Goal: Information Seeking & Learning: Learn about a topic

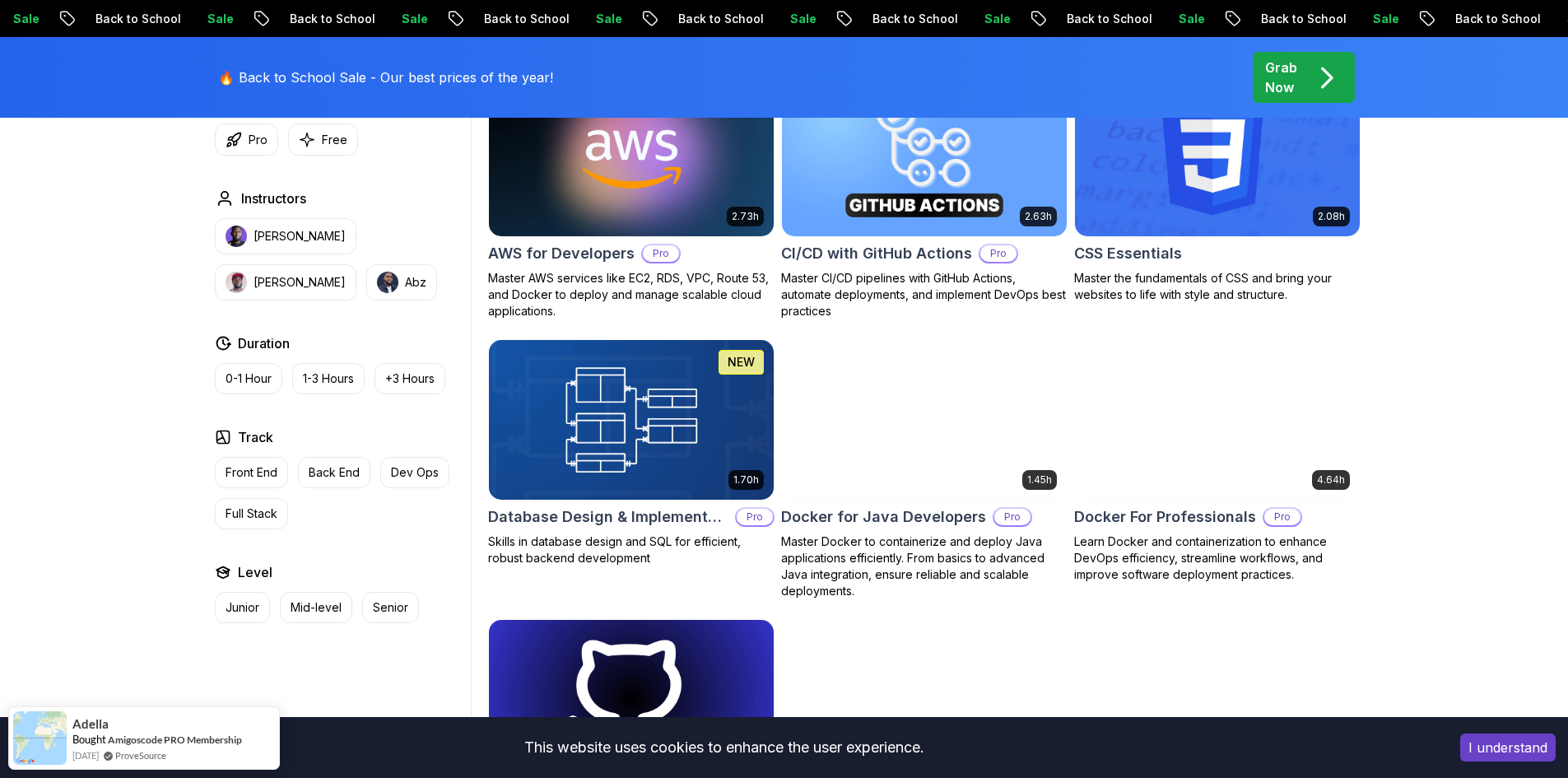
scroll to position [1317, 0]
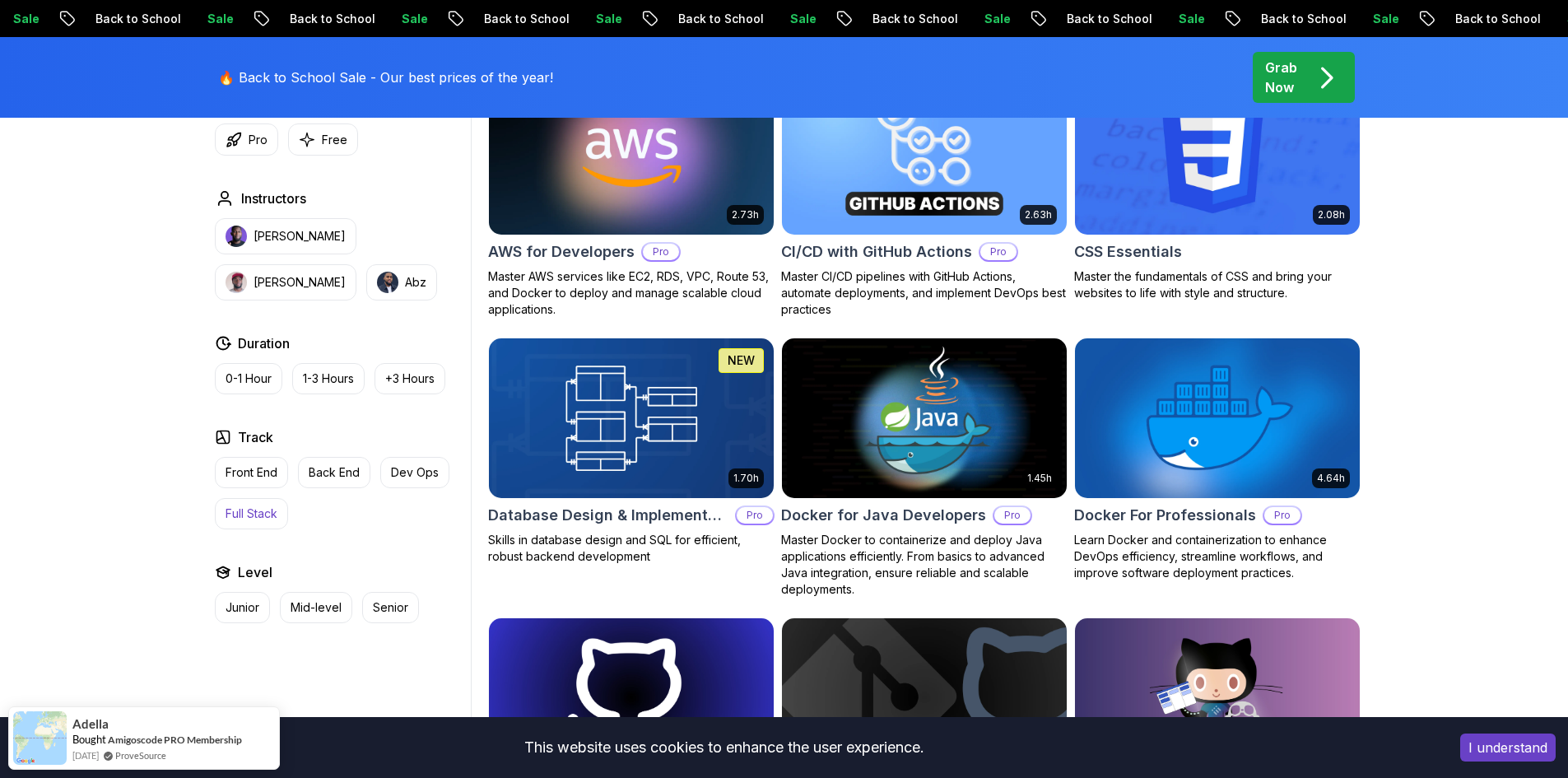
click at [262, 509] on p "Full Stack" at bounding box center [252, 514] width 52 height 17
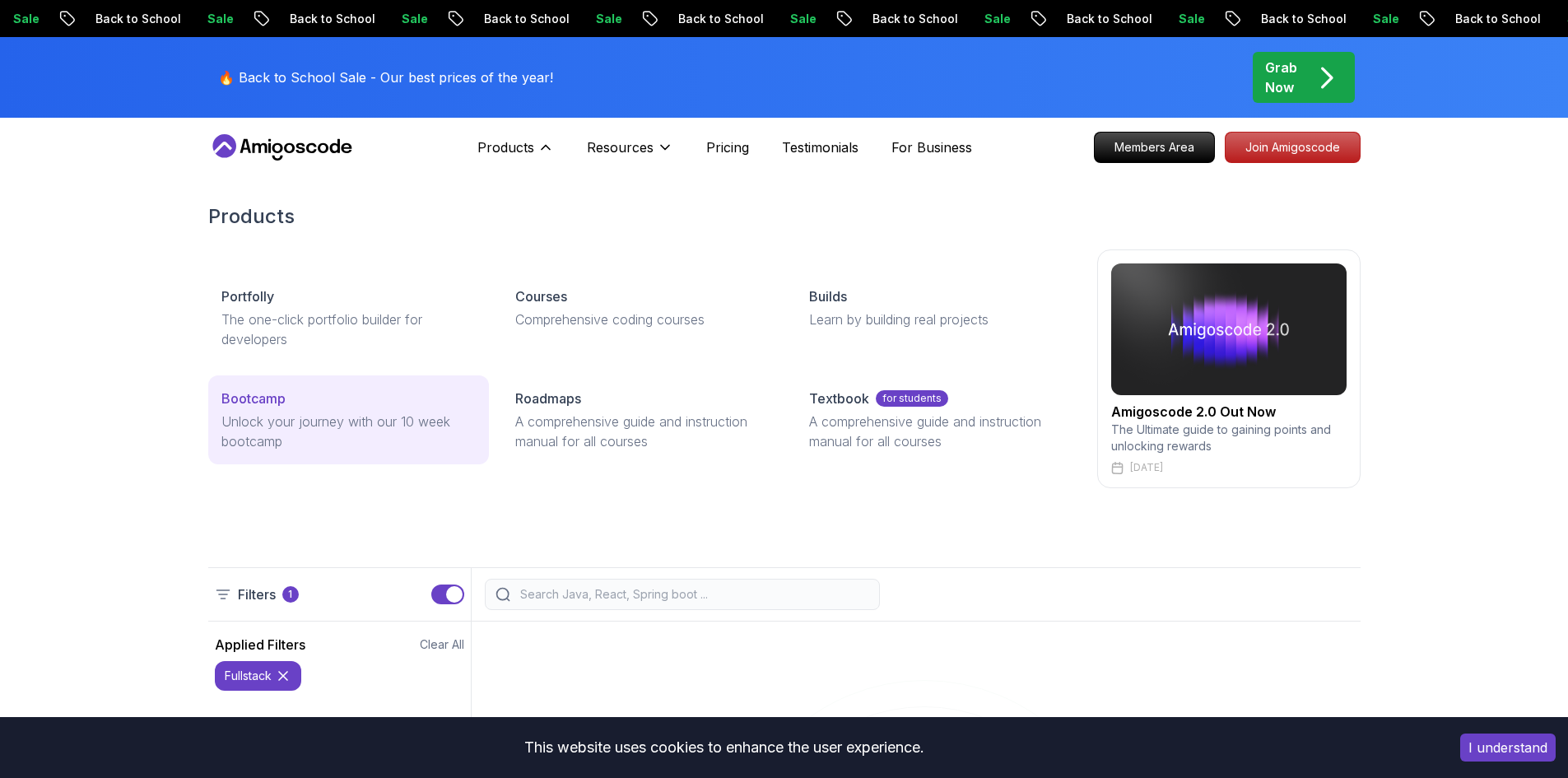
click at [270, 429] on p "Unlock your journey with our 10 week bootcamp" at bounding box center [348, 431] width 255 height 39
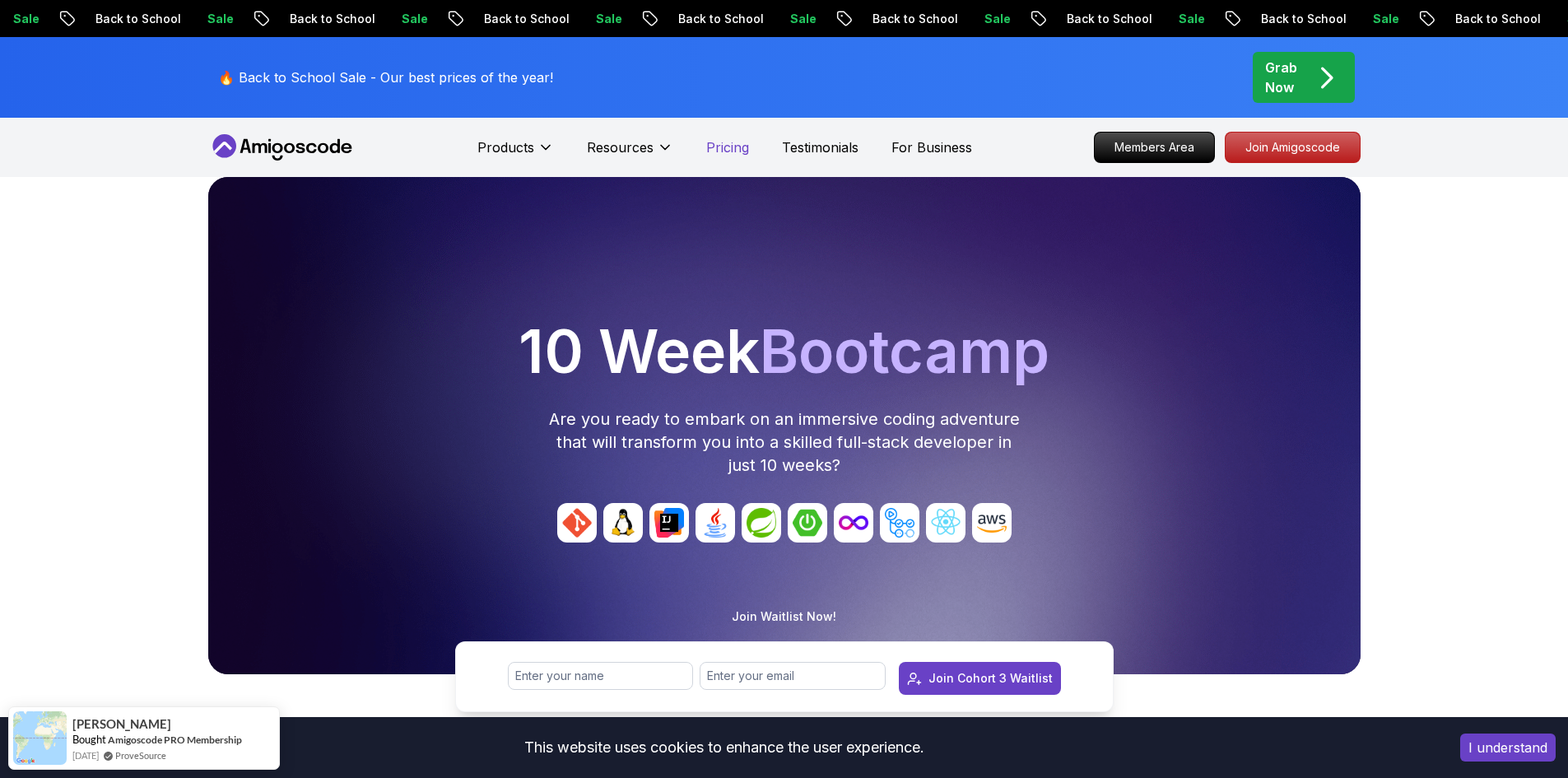
click at [741, 147] on p "Pricing" at bounding box center [728, 146] width 43 height 20
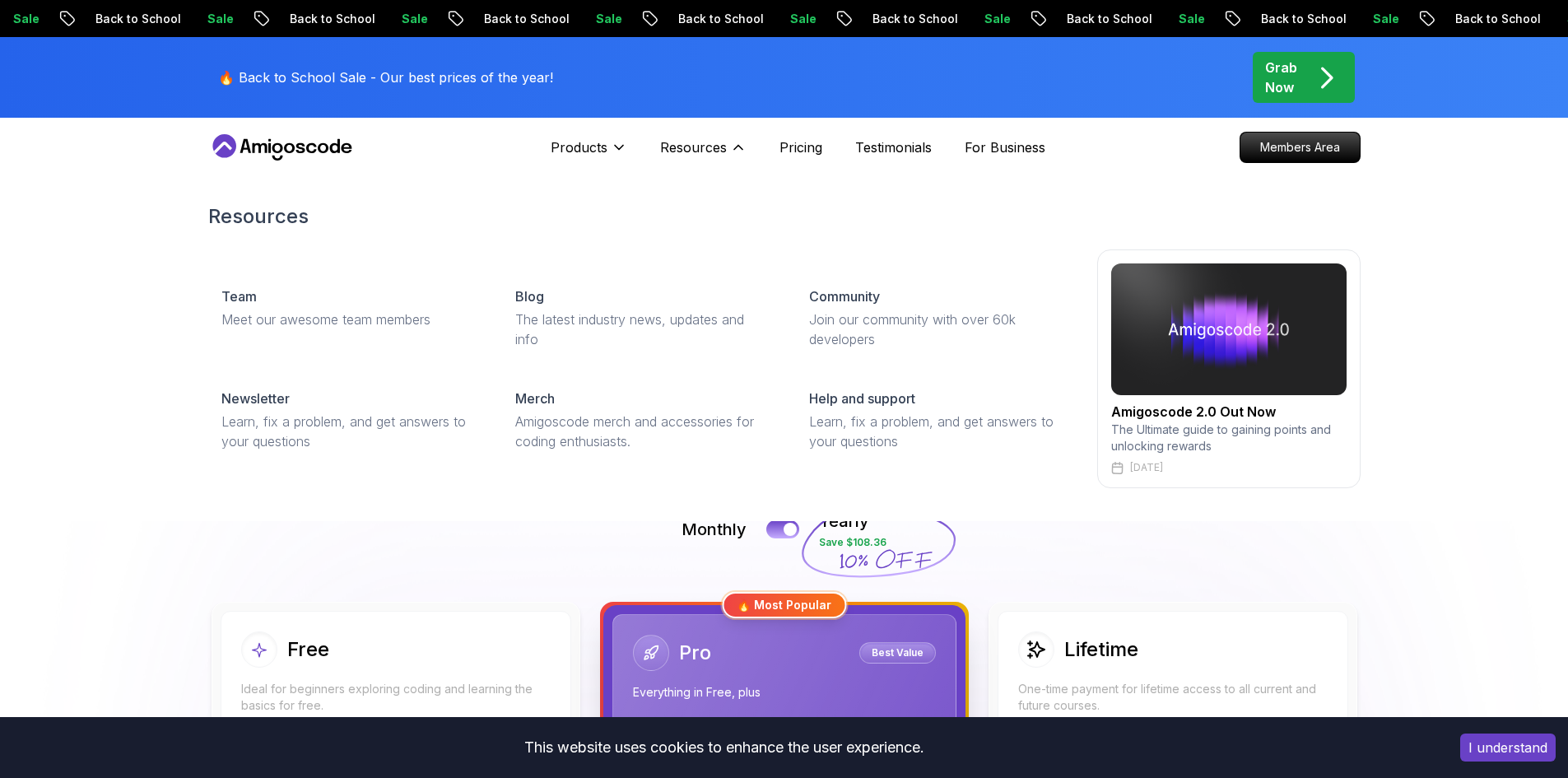
click at [1503, 408] on div "Resources Team Meet our awesome team members Blog The latest industry news, upd…" at bounding box center [784, 346] width 1568 height 351
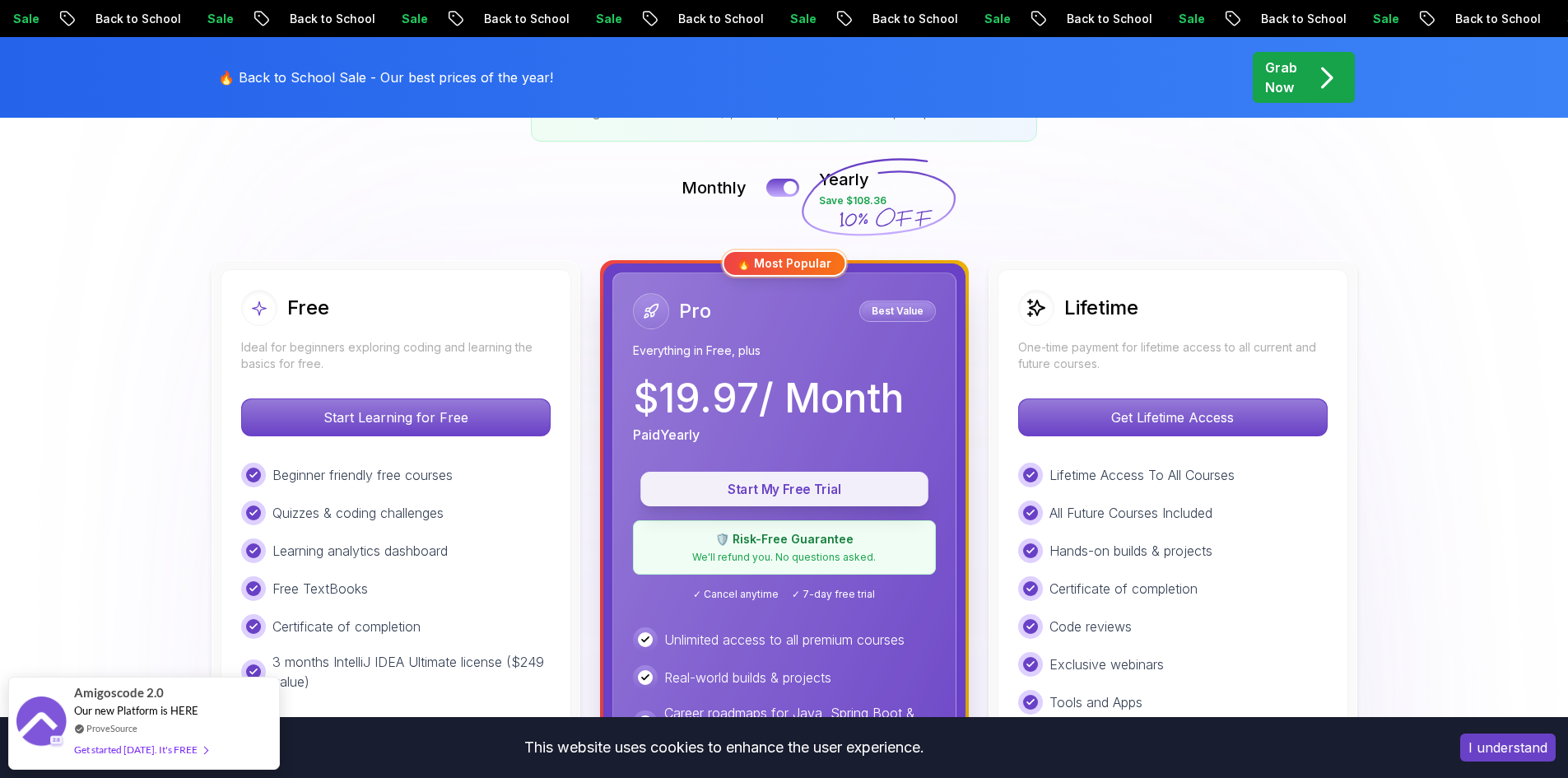
scroll to position [164, 0]
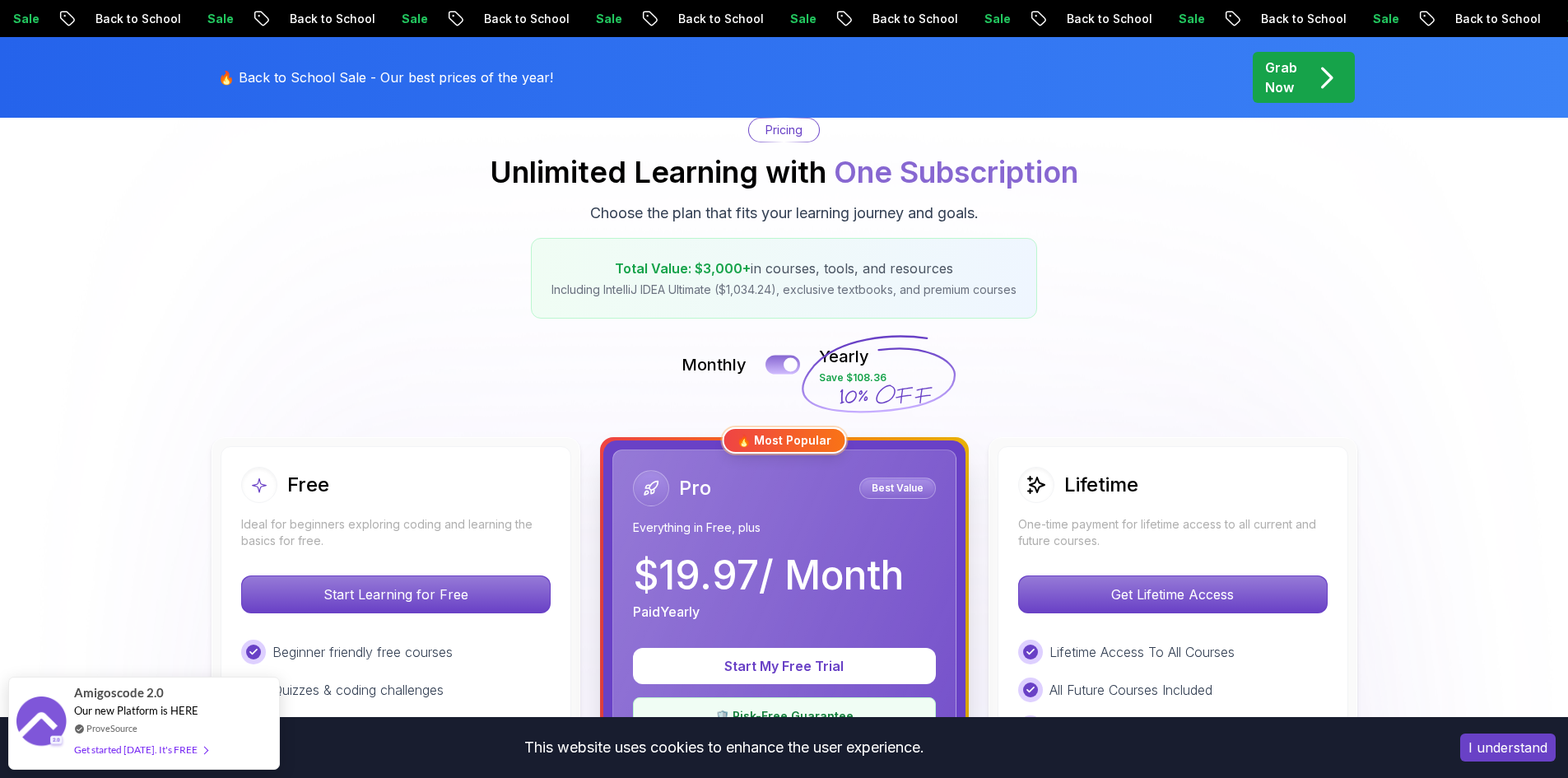
click at [771, 363] on button at bounding box center [782, 364] width 35 height 19
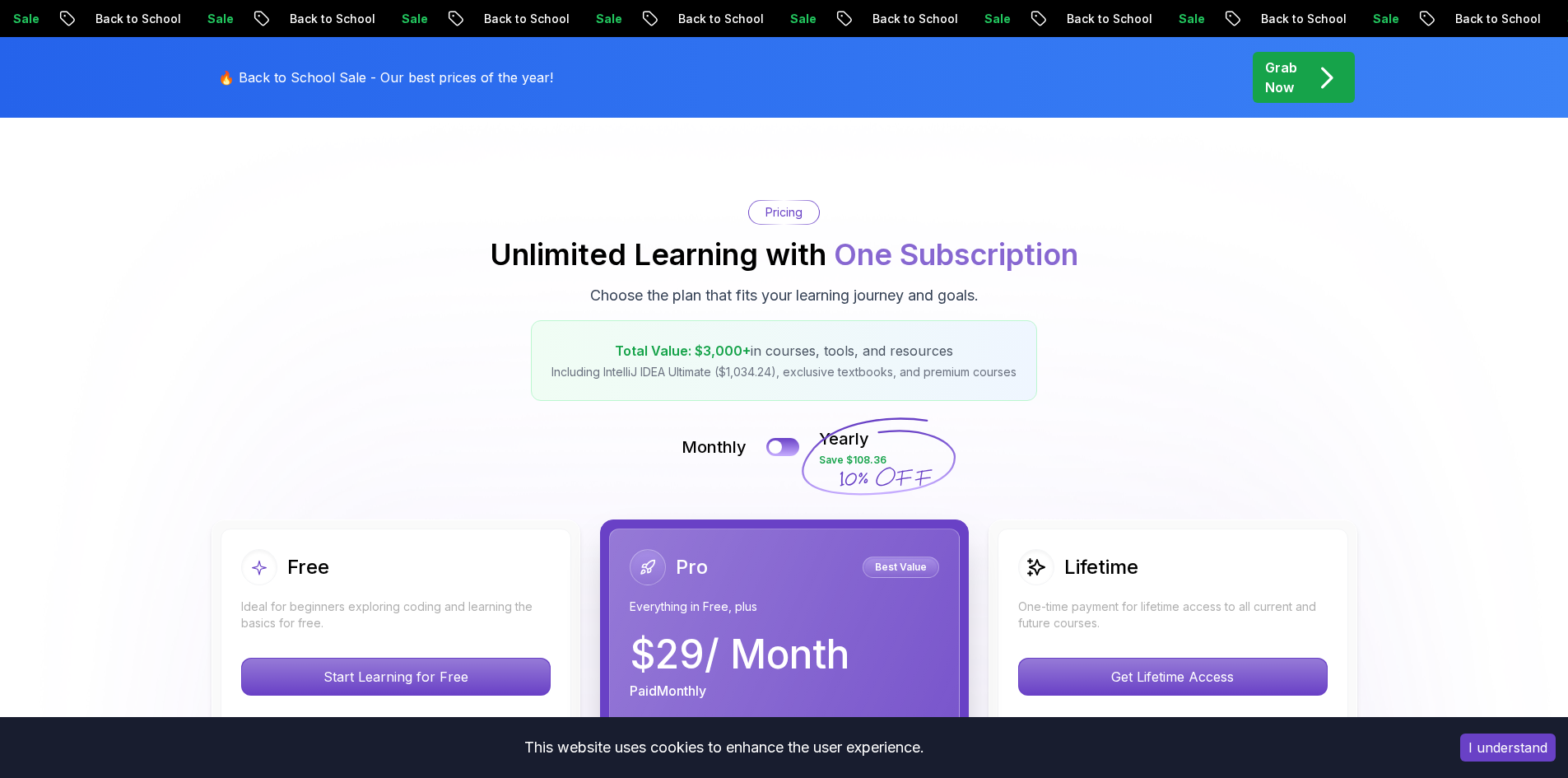
scroll to position [0, 0]
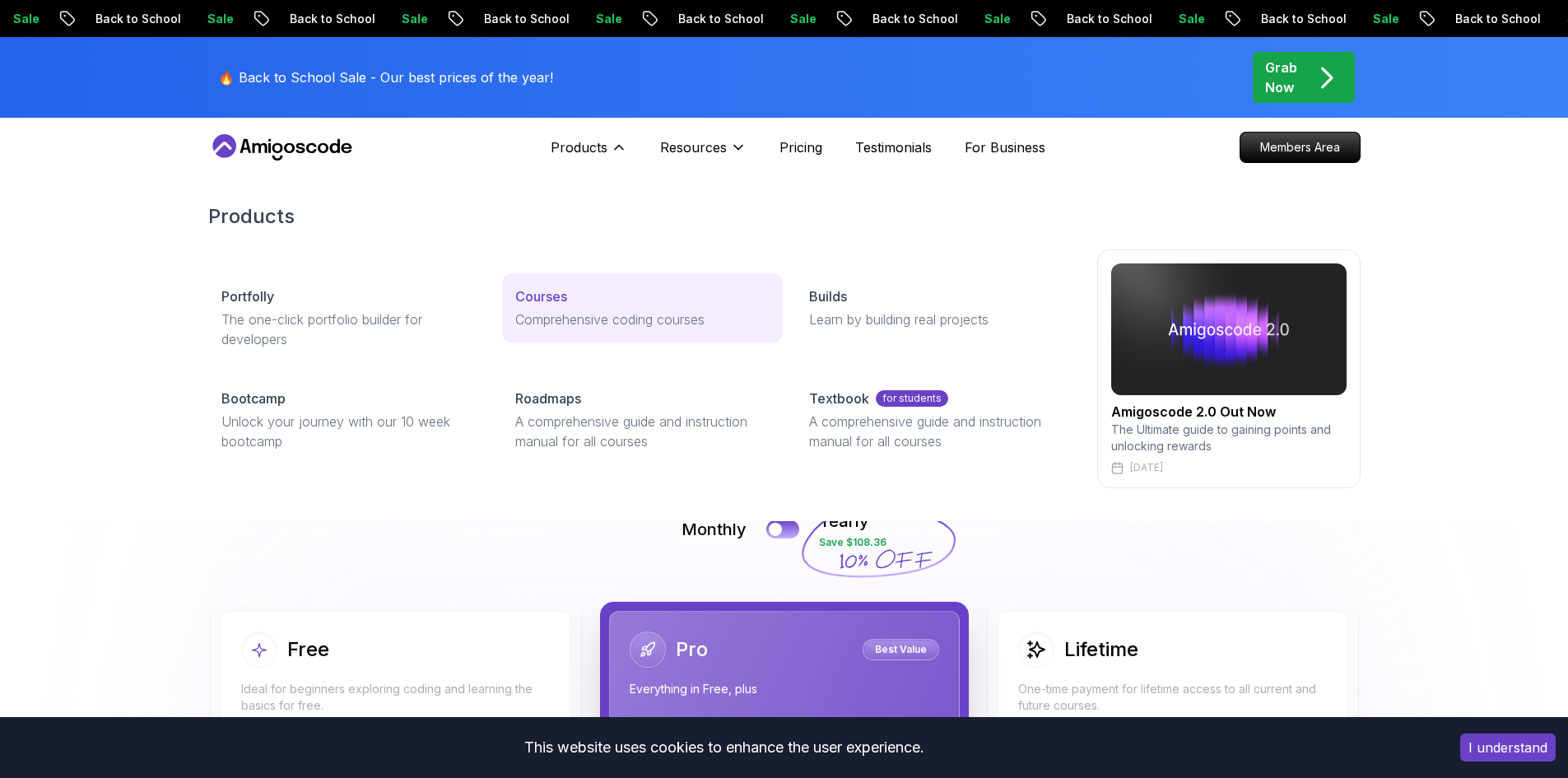
click at [546, 311] on p "Comprehensive coding courses" at bounding box center [642, 319] width 255 height 20
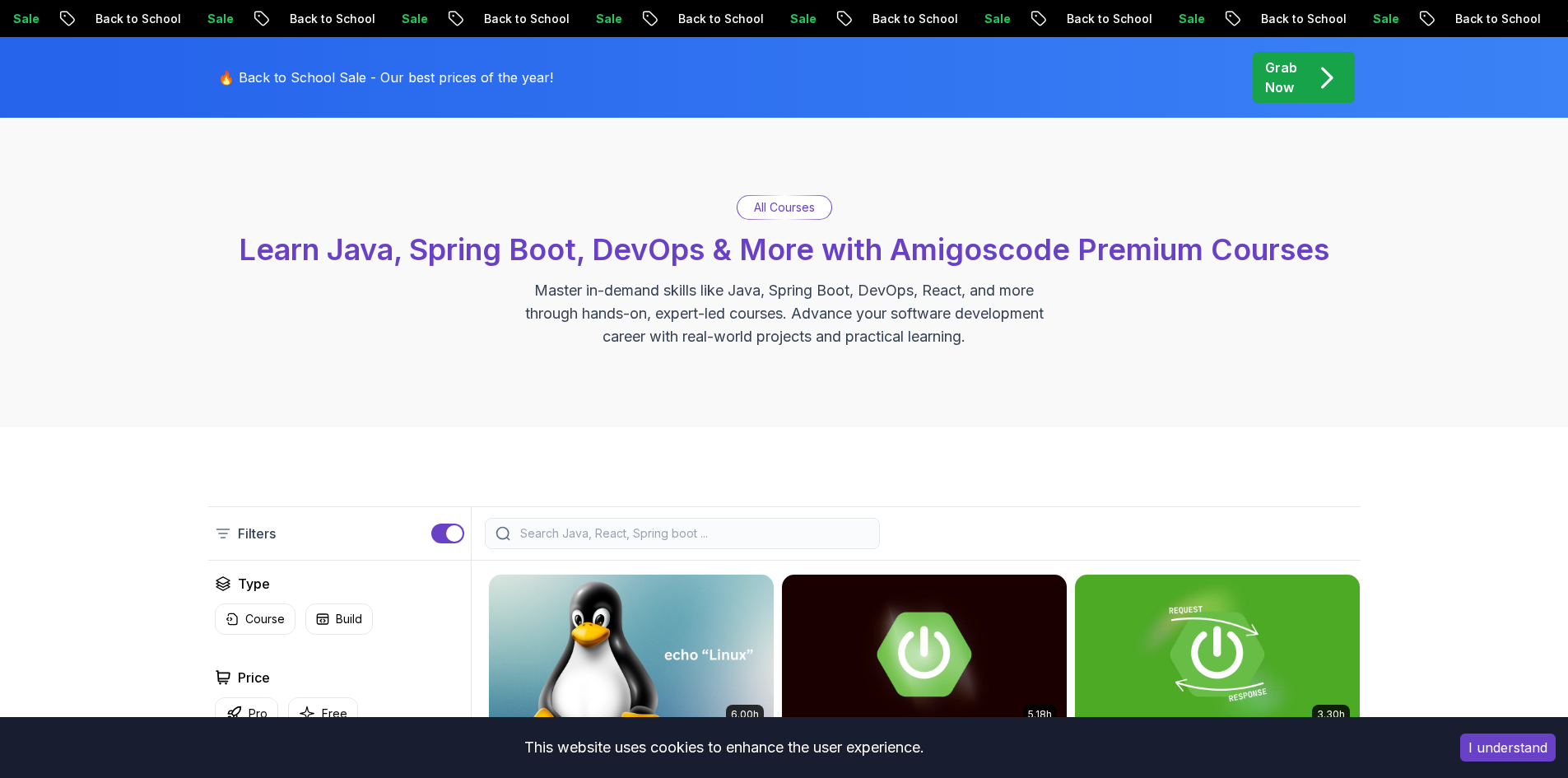
scroll to position [247, 0]
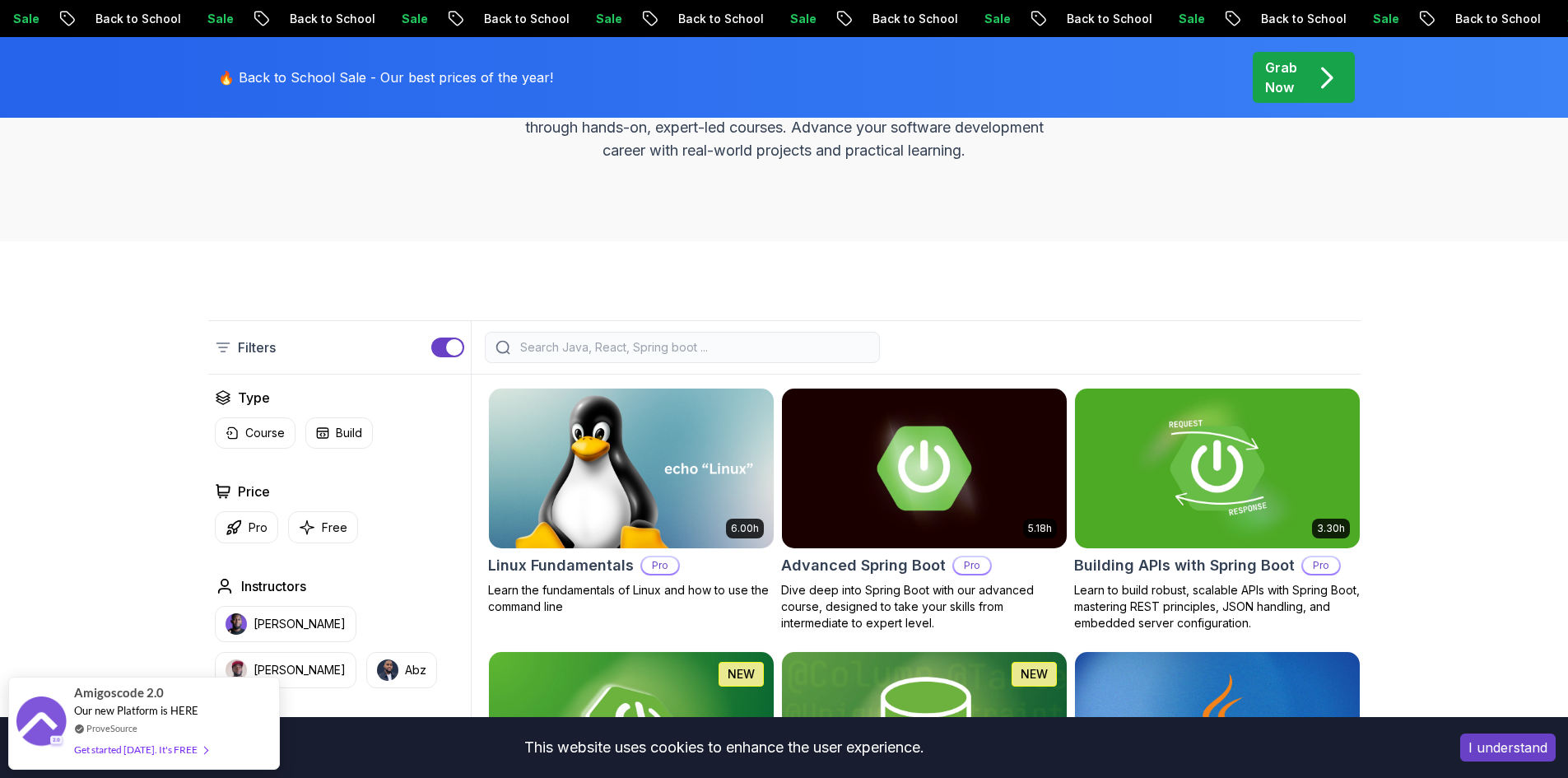
click at [429, 350] on div "Filters" at bounding box center [340, 347] width 263 height 52
click at [436, 346] on button "button" at bounding box center [447, 347] width 33 height 20
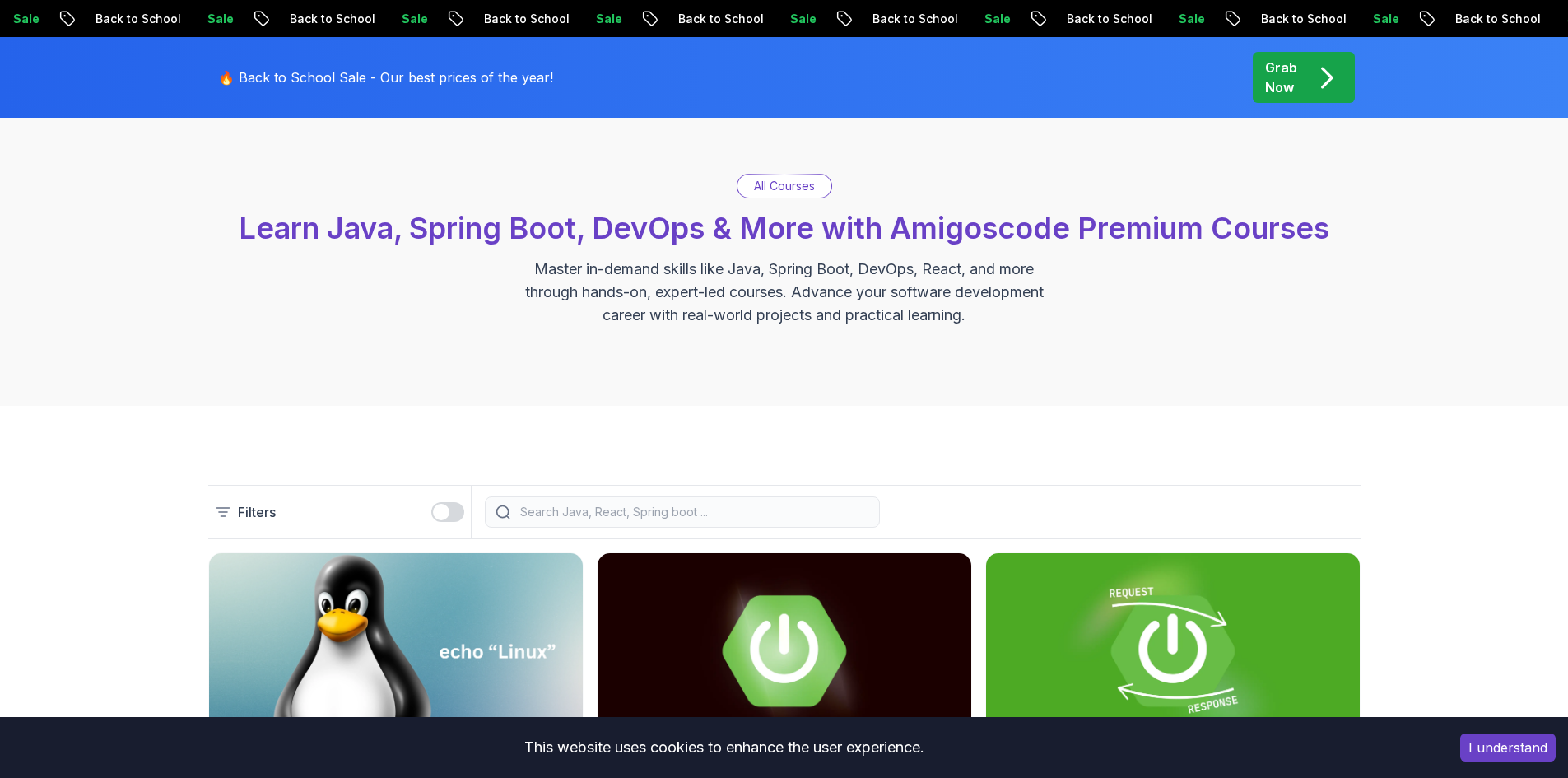
scroll to position [0, 0]
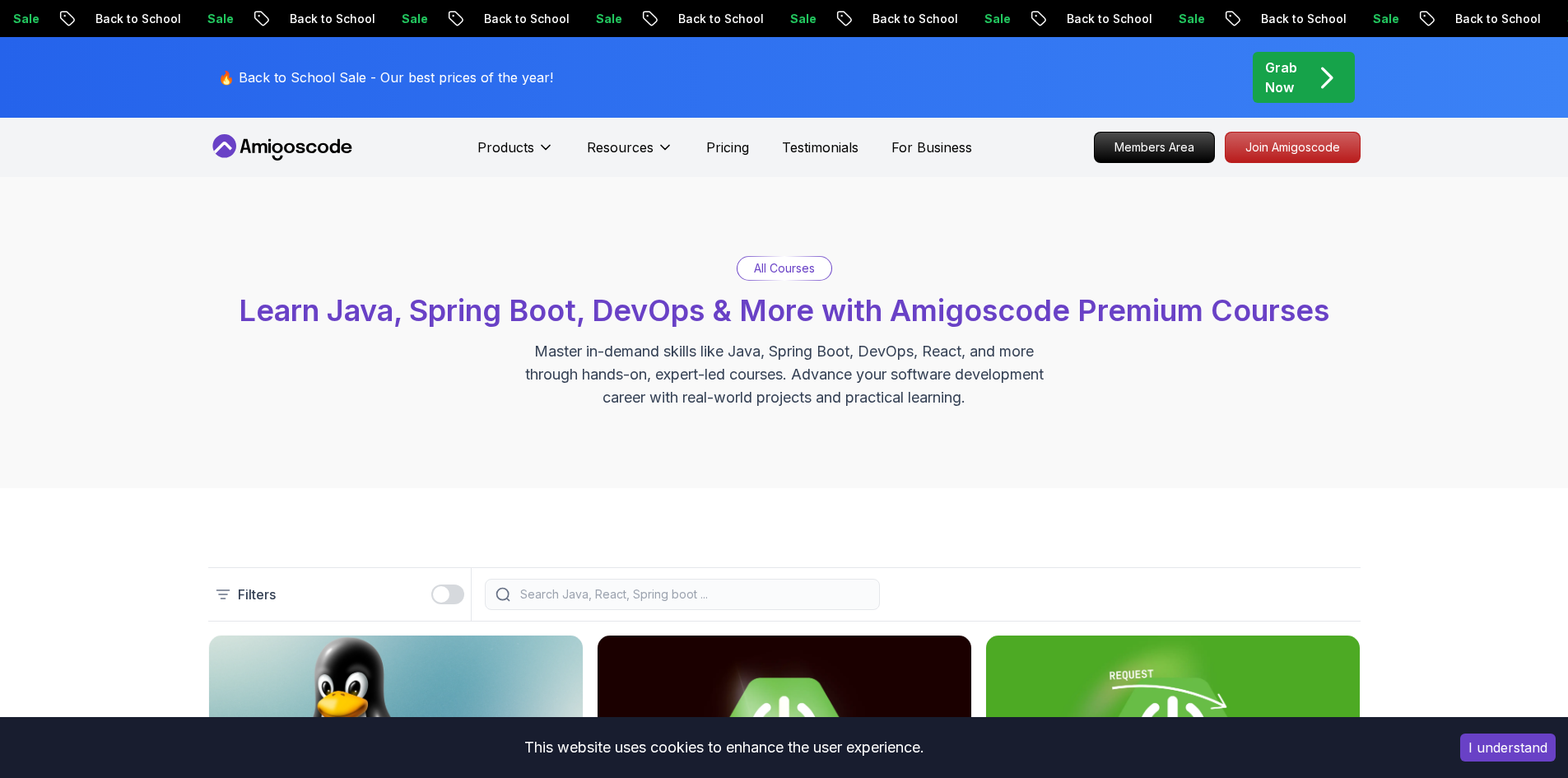
click at [764, 274] on p "All Courses" at bounding box center [784, 269] width 61 height 17
click at [562, 595] on input "search" at bounding box center [693, 594] width 353 height 17
click at [562, 597] on input "search" at bounding box center [693, 594] width 353 height 17
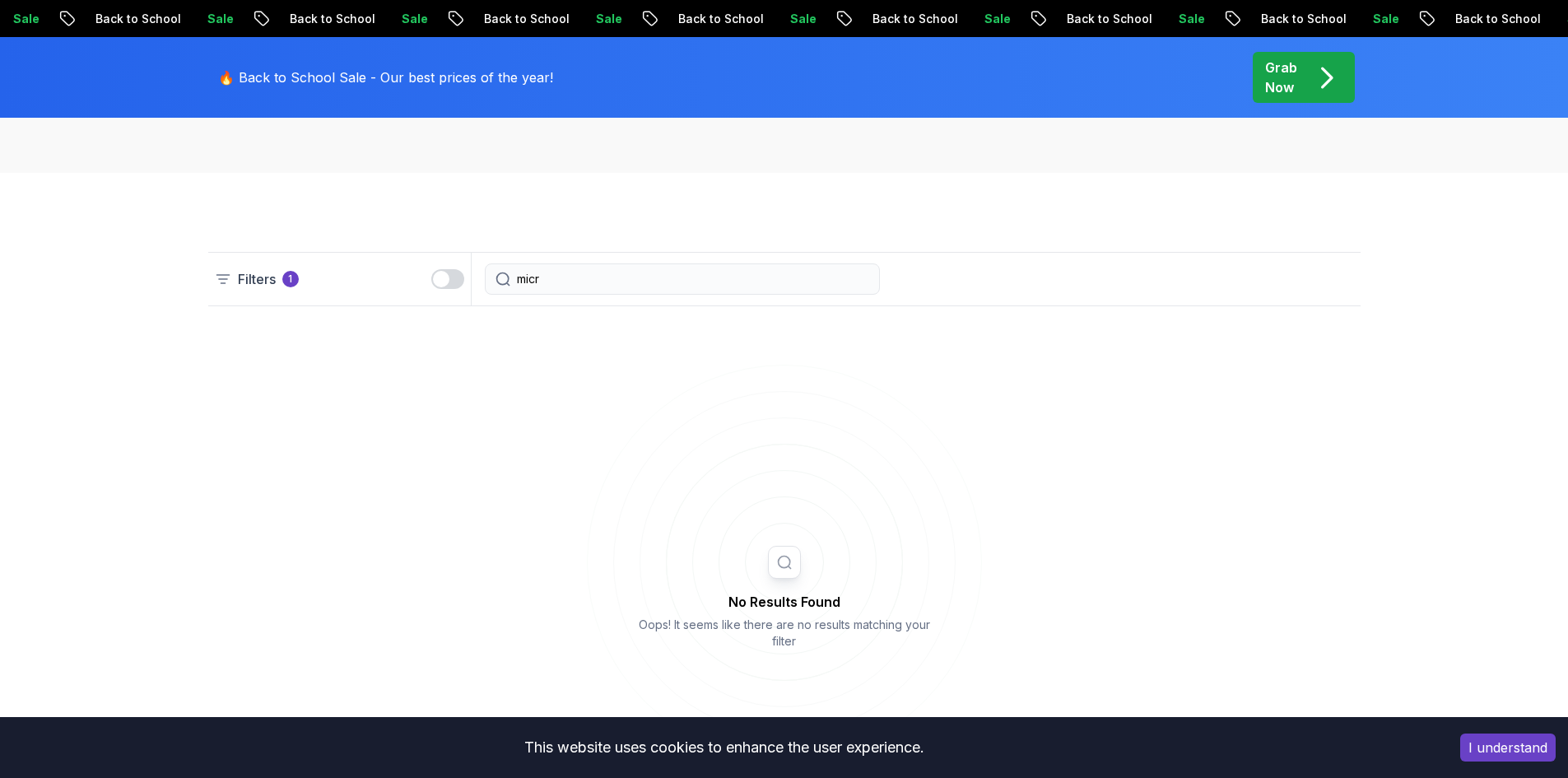
scroll to position [329, 0]
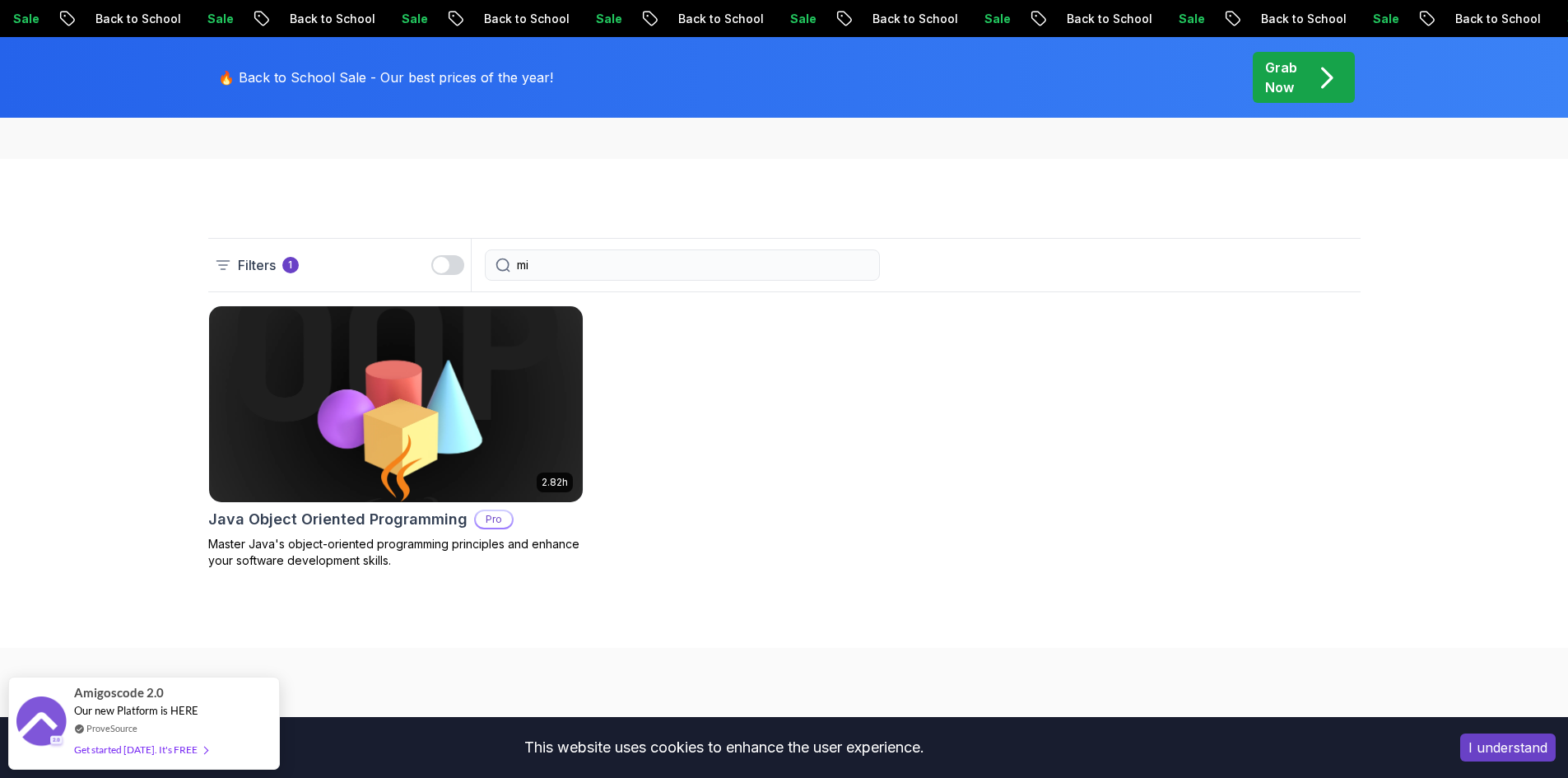
type input "m"
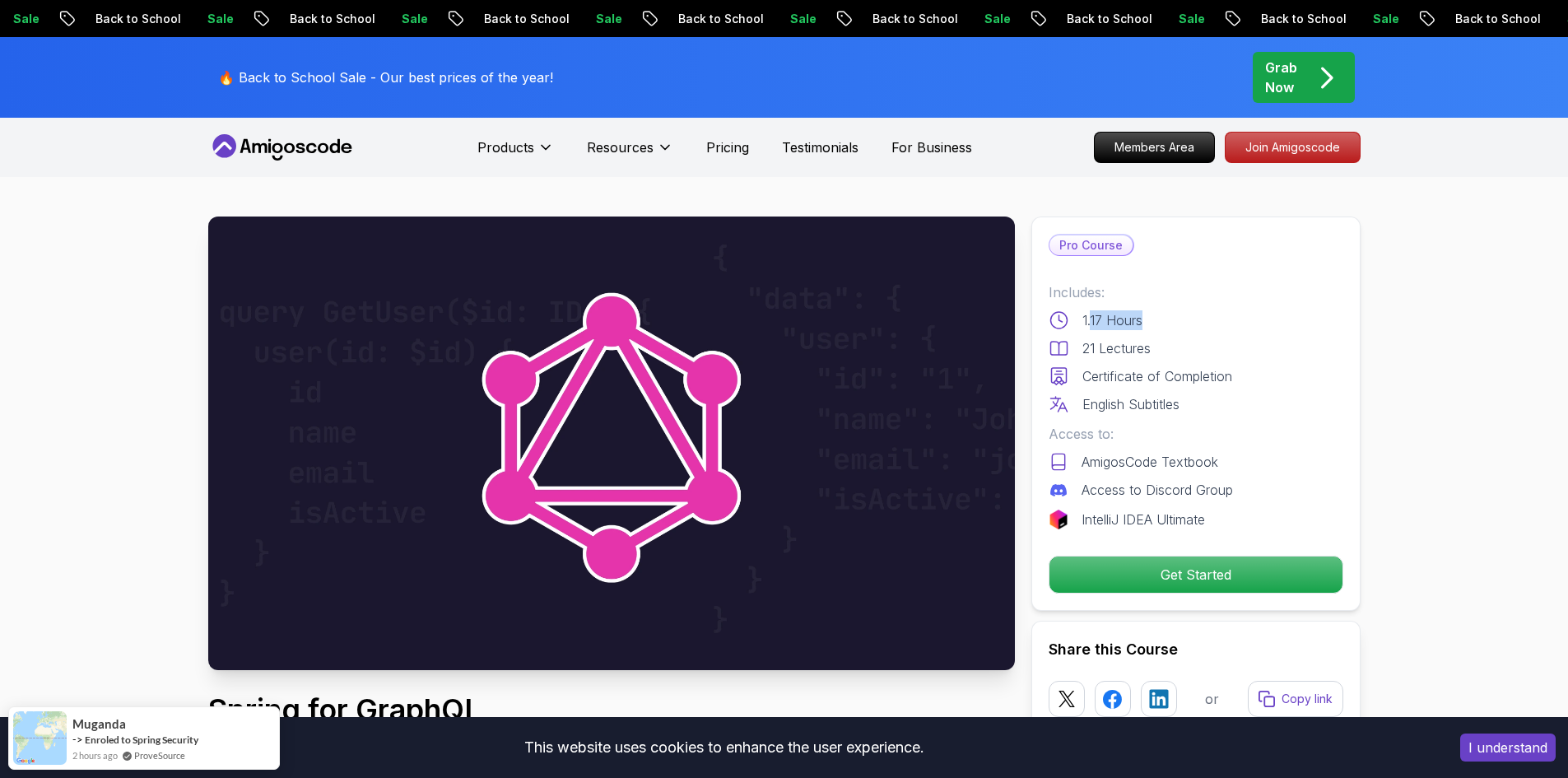
drag, startPoint x: 1090, startPoint y: 324, endPoint x: 1165, endPoint y: 318, distance: 75.2
click at [1165, 318] on div "1.17 Hours" at bounding box center [1196, 320] width 295 height 20
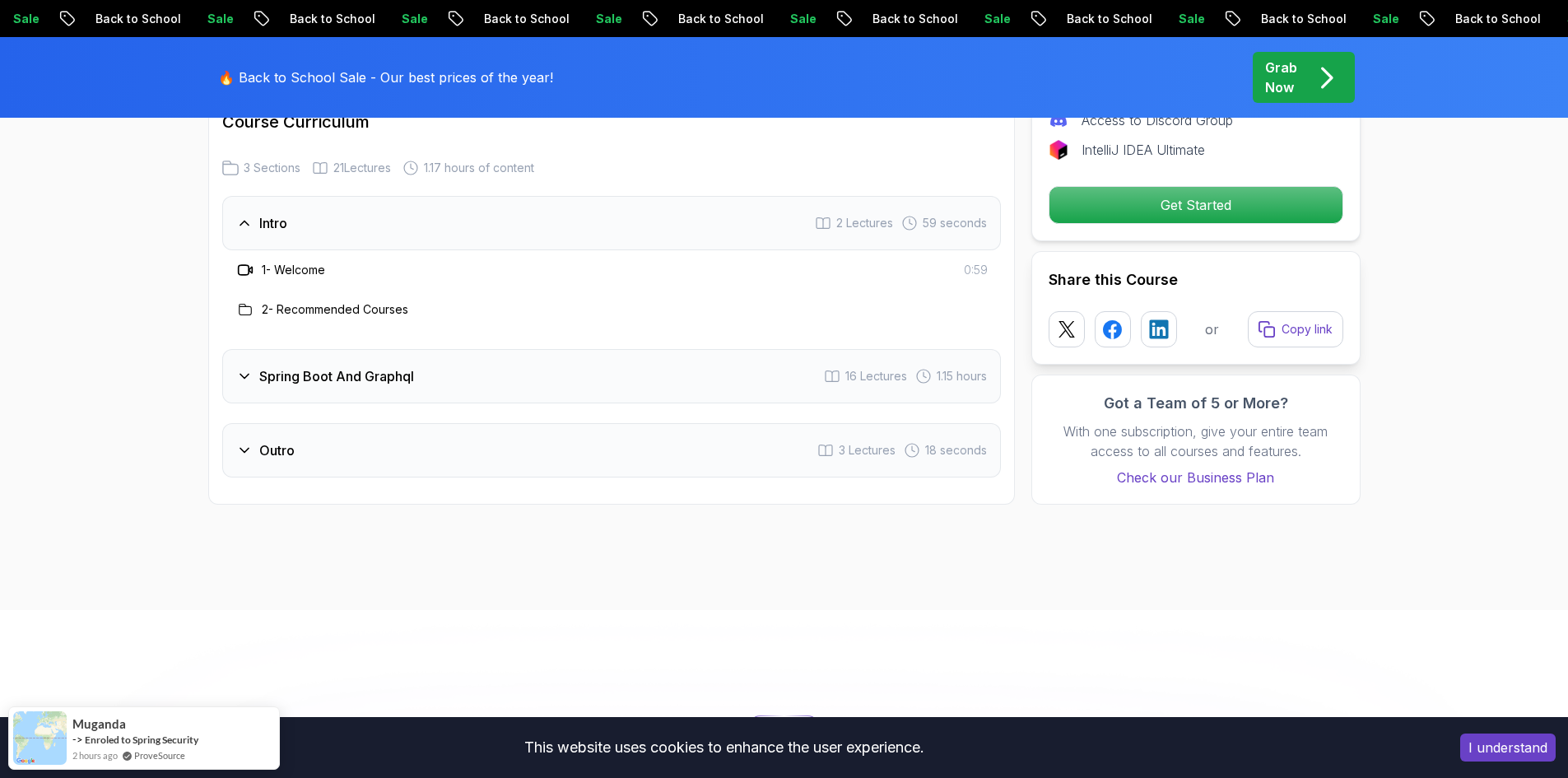
scroll to position [2304, 0]
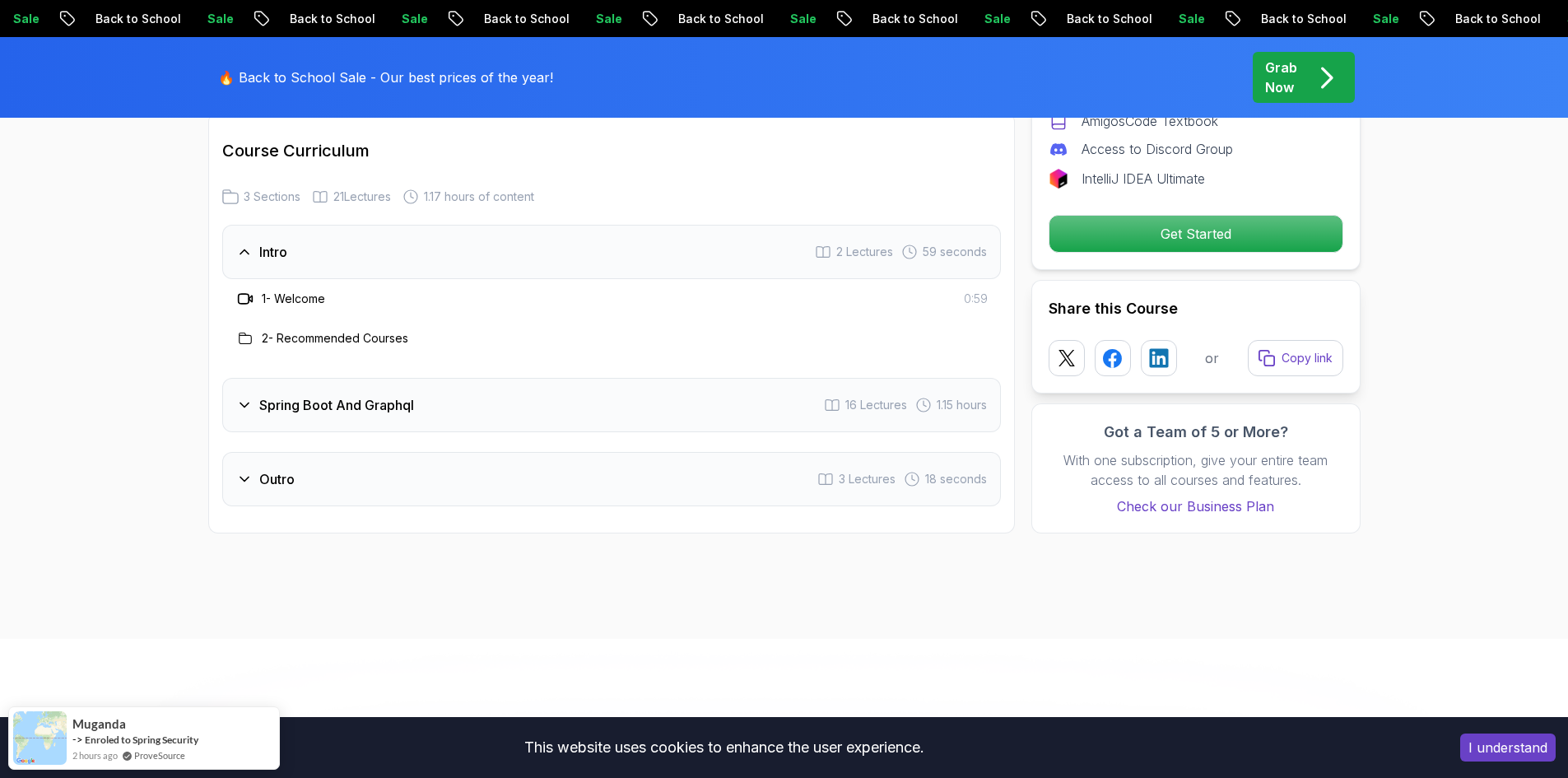
click at [243, 396] on icon at bounding box center [244, 405] width 17 height 17
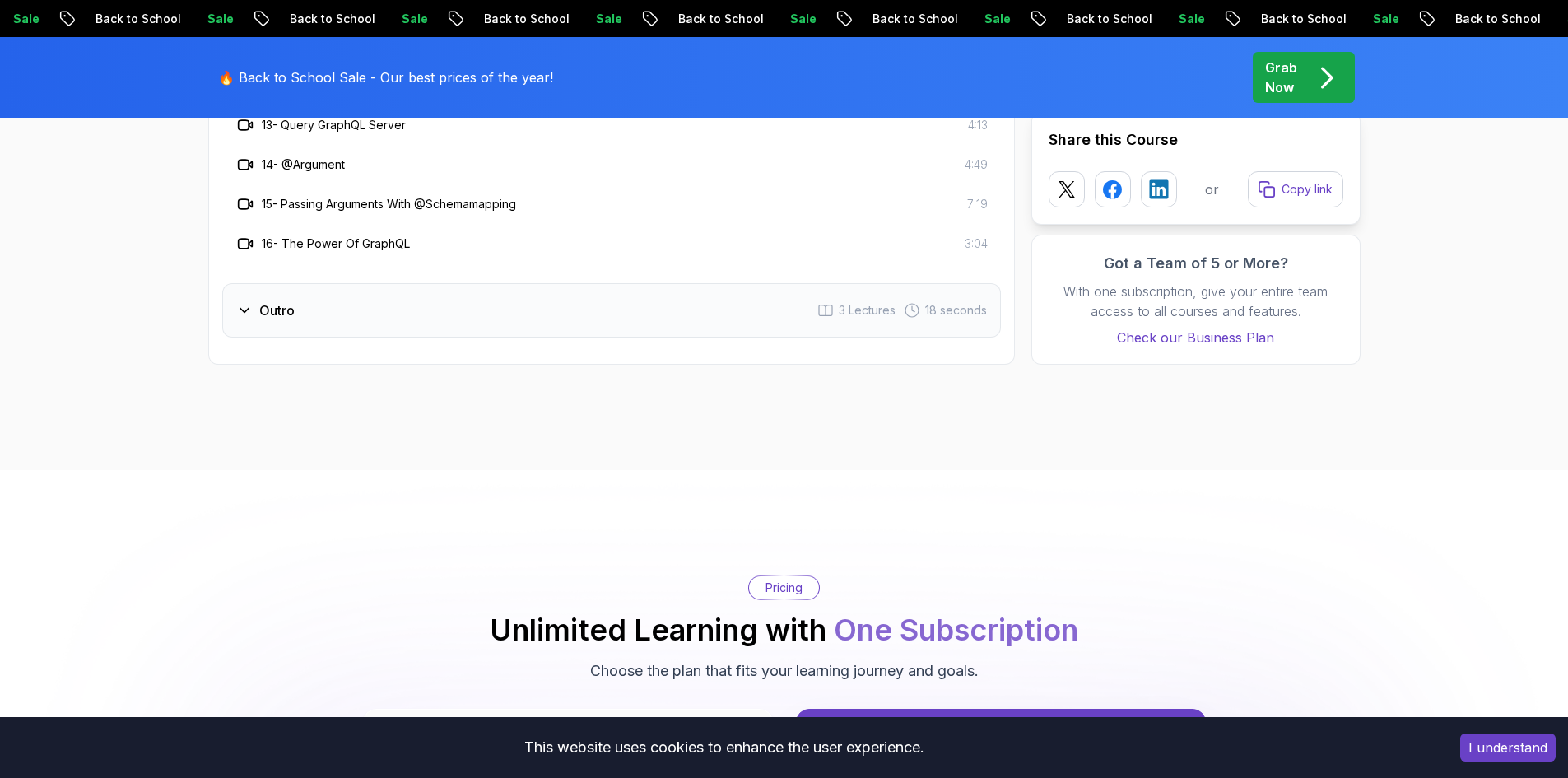
scroll to position [3045, 0]
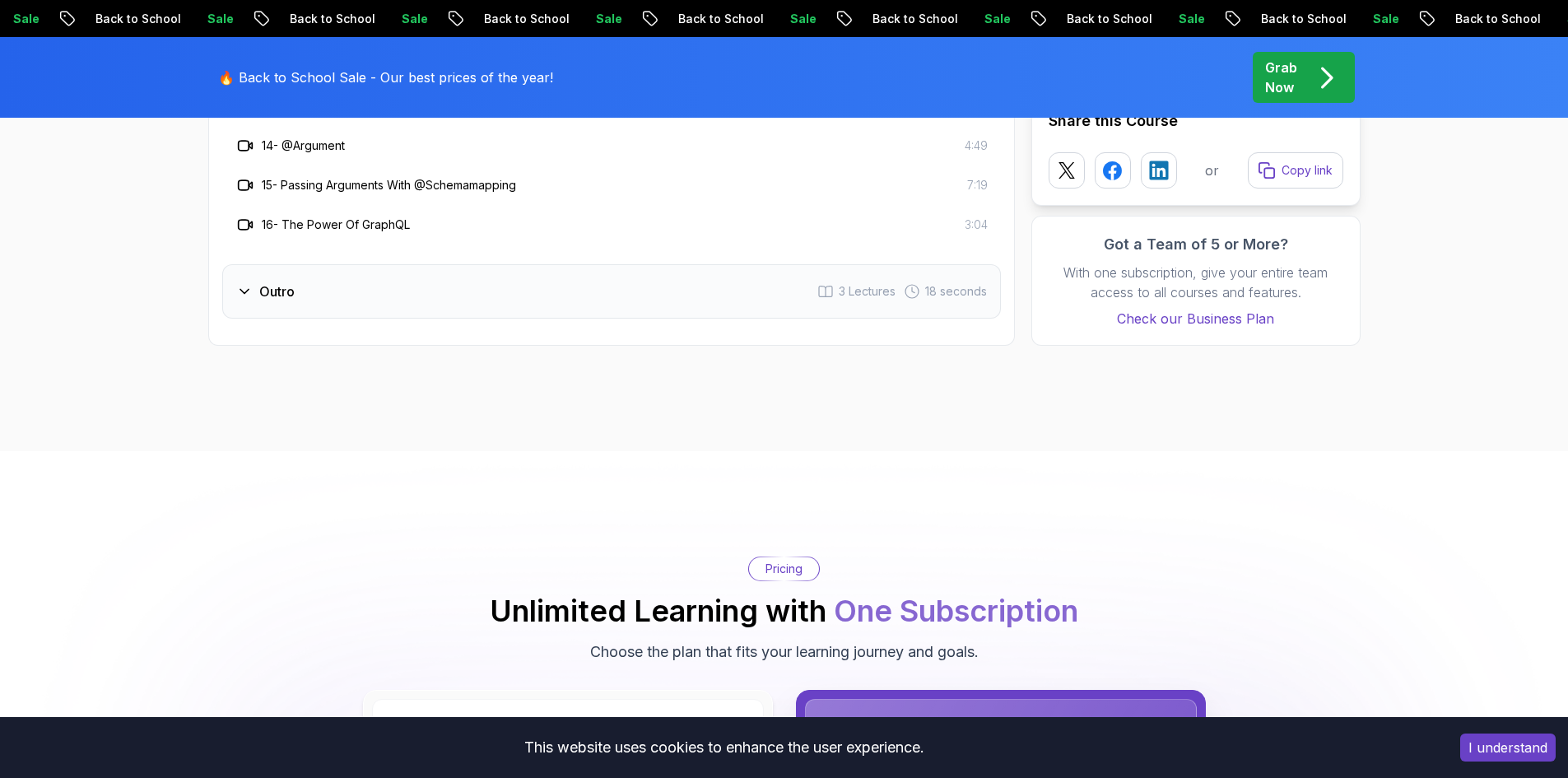
click at [243, 283] on icon at bounding box center [244, 291] width 17 height 17
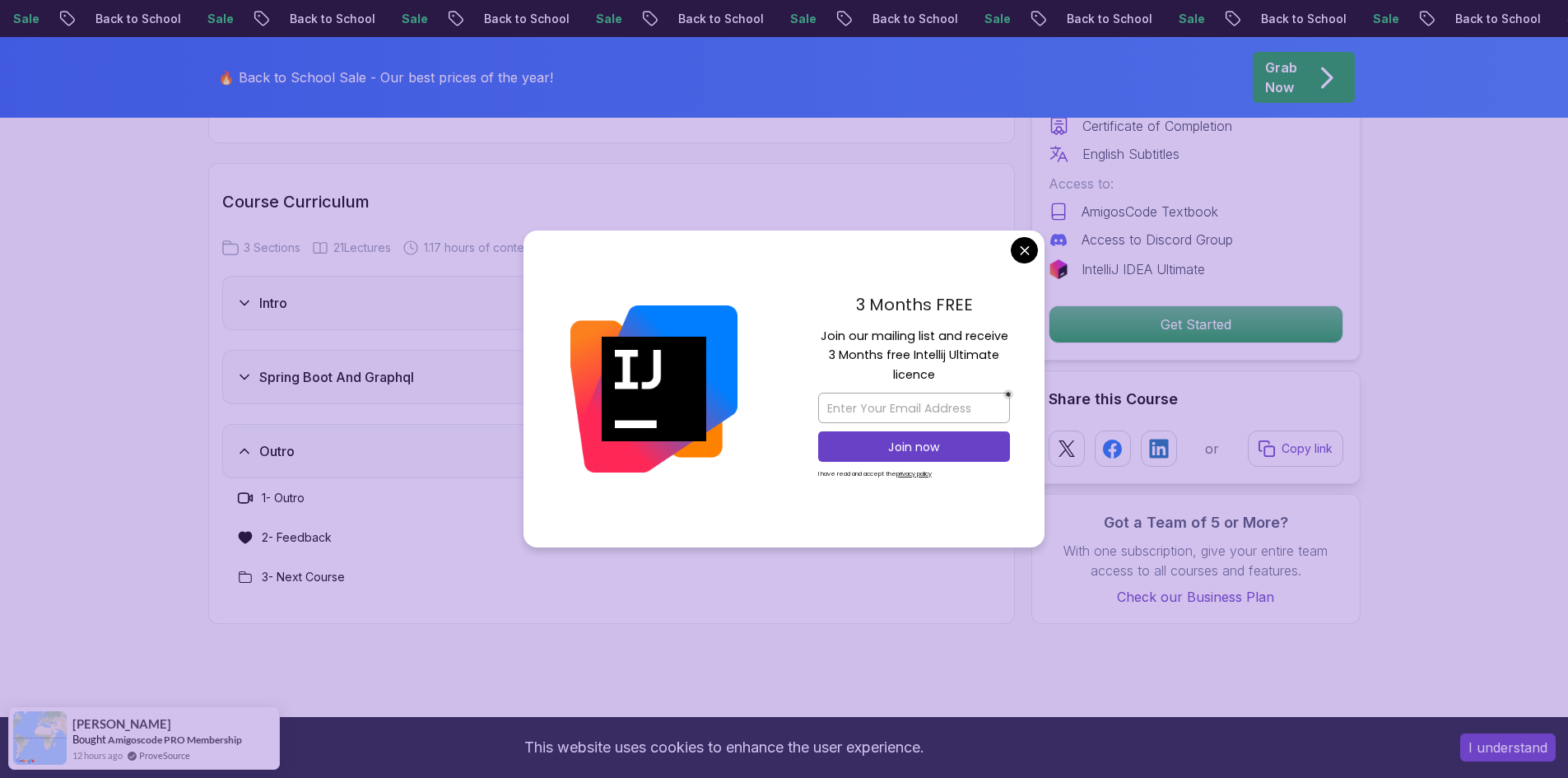
scroll to position [2140, 0]
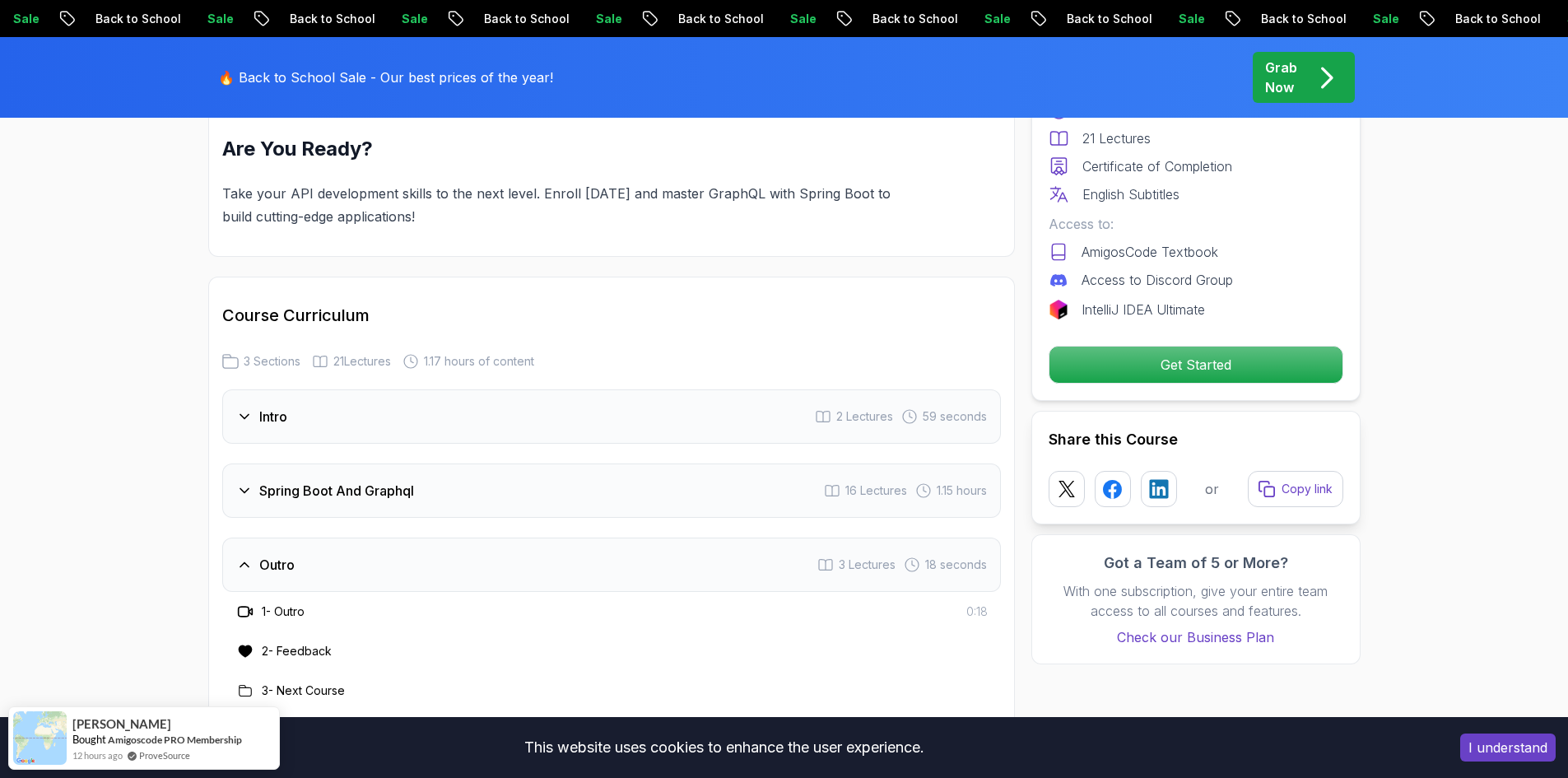
scroll to position [2222, 0]
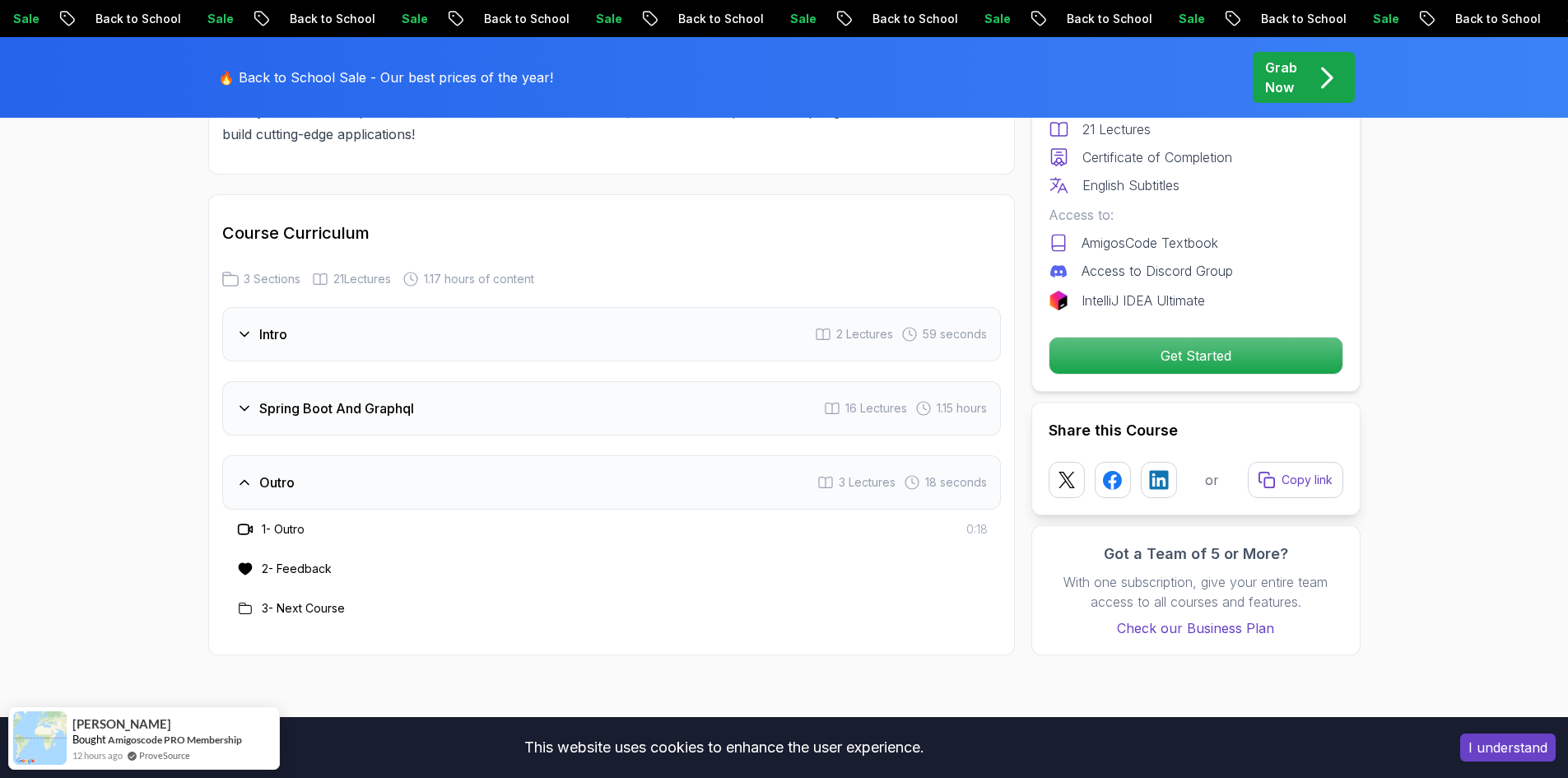
click at [243, 400] on icon at bounding box center [244, 409] width 17 height 17
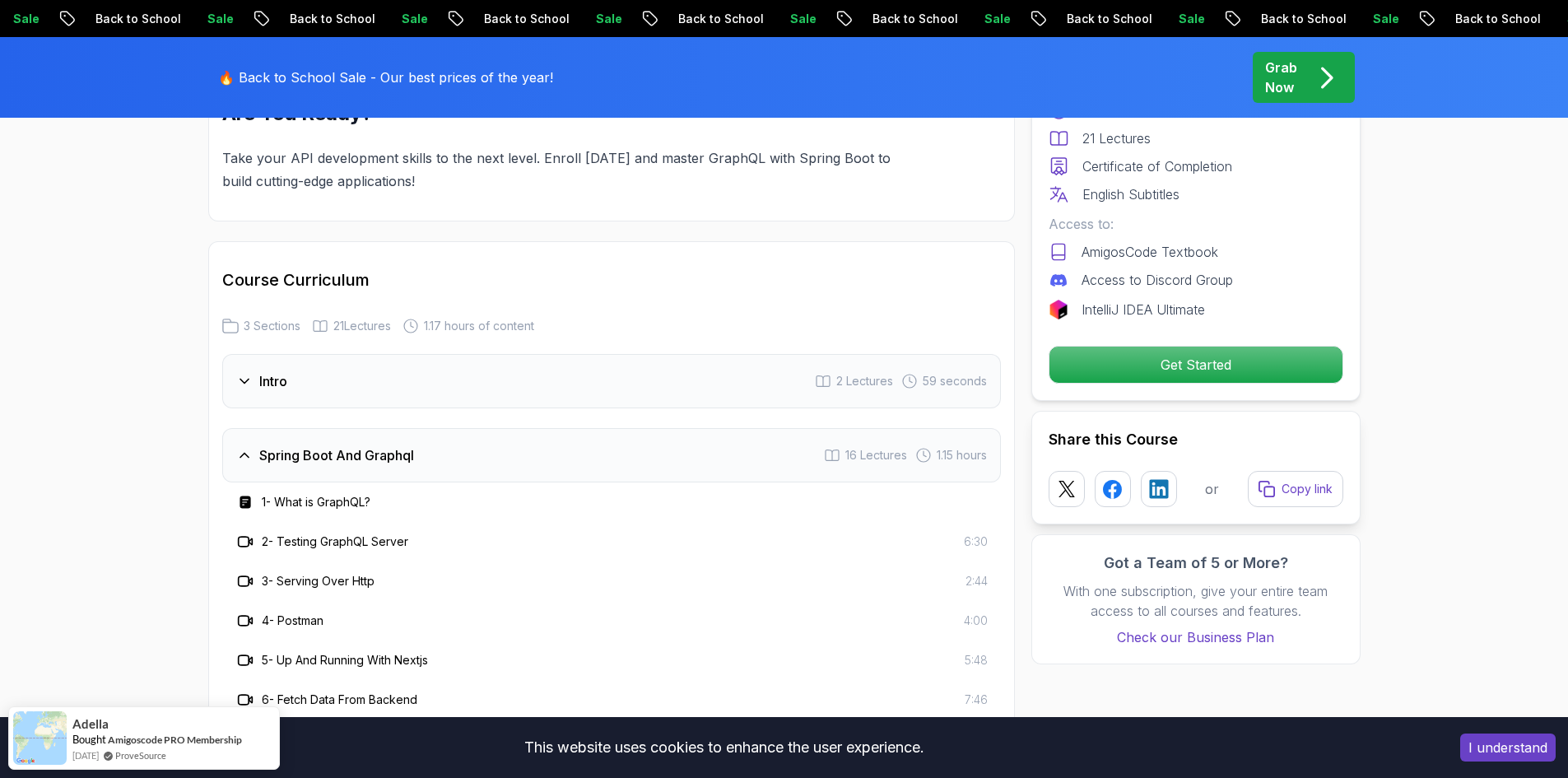
scroll to position [2386, 0]
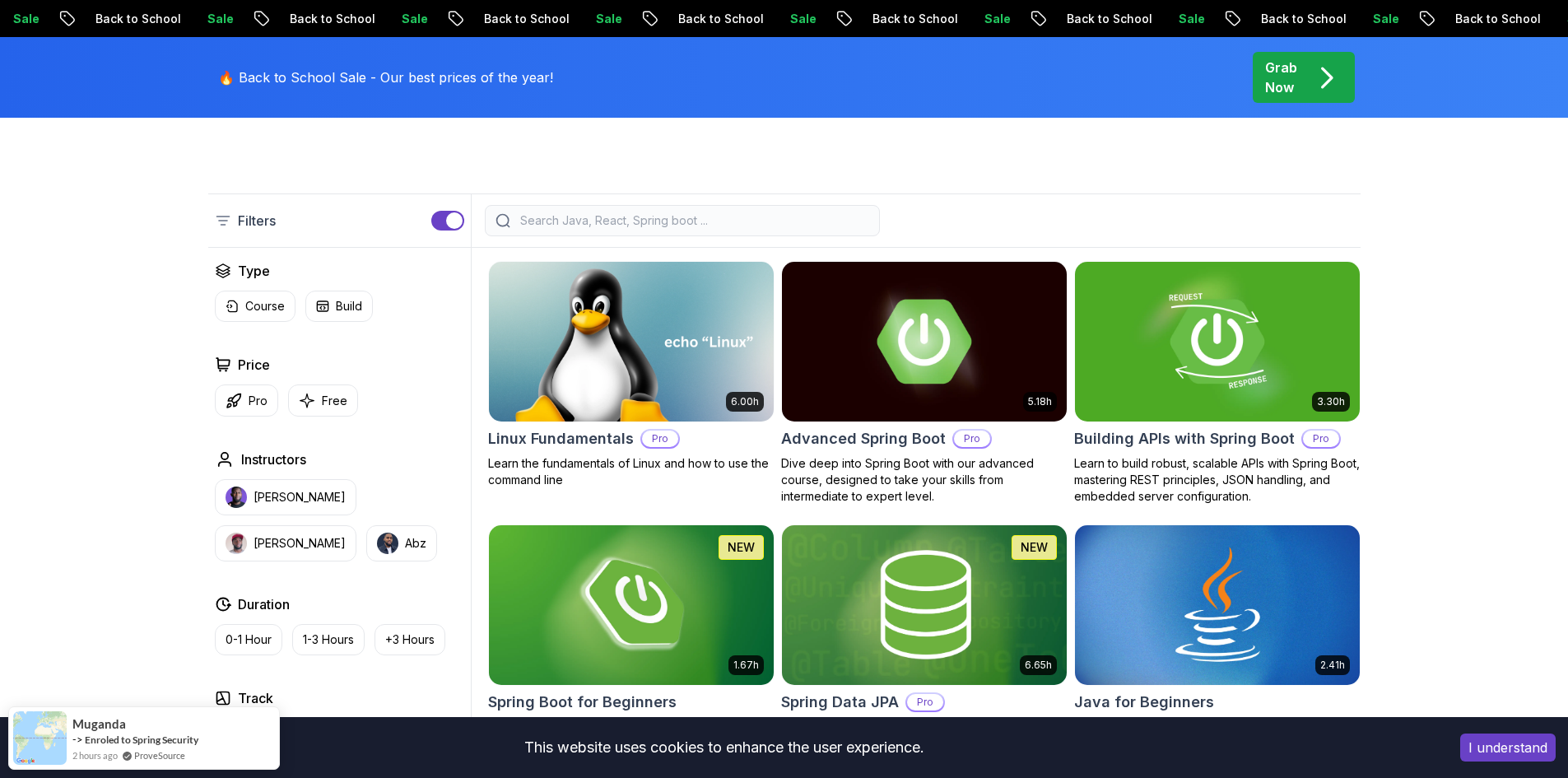
scroll to position [411, 0]
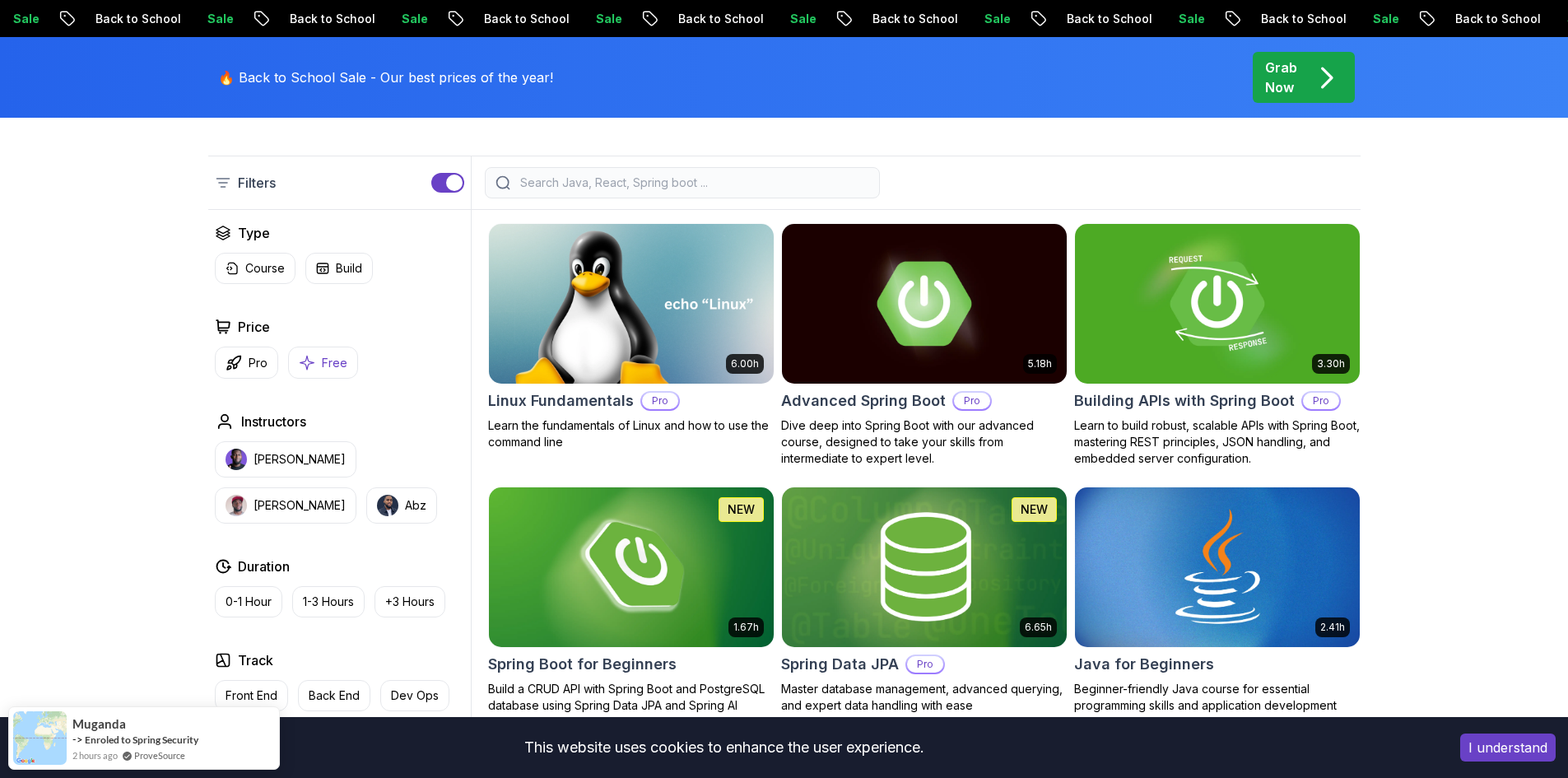
click at [308, 376] on button "Free" at bounding box center [323, 362] width 70 height 32
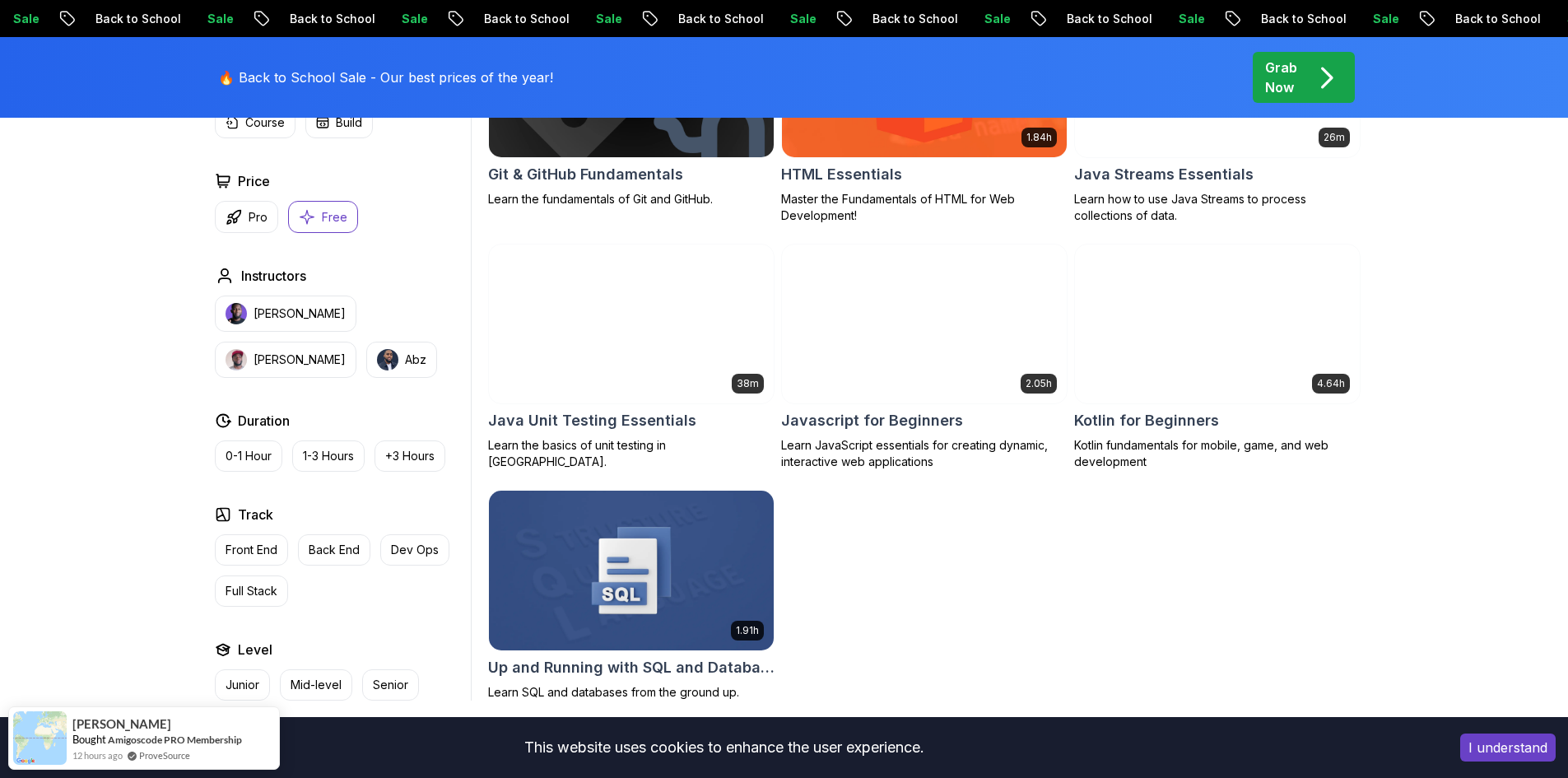
scroll to position [905, 0]
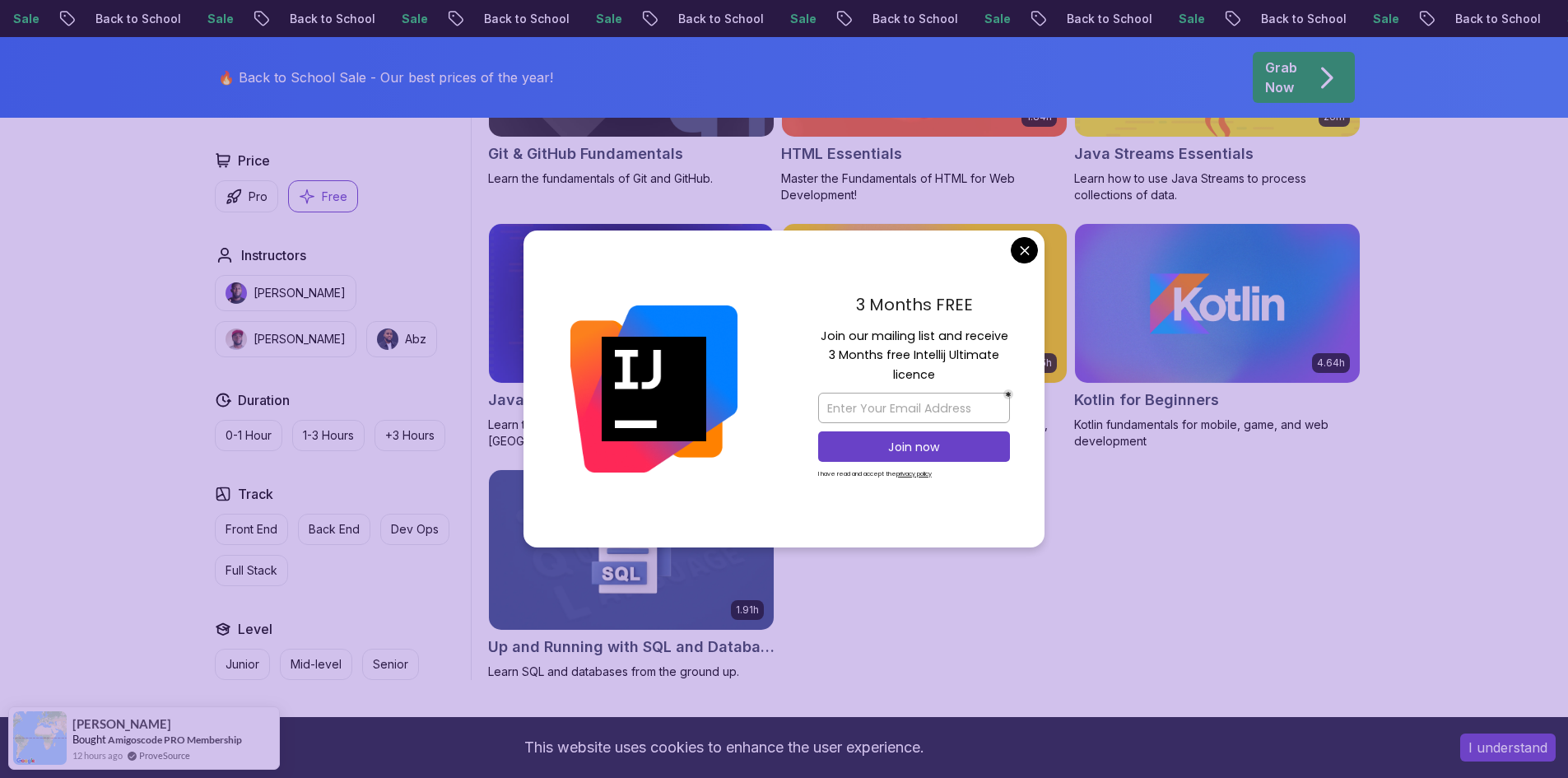
click at [1023, 256] on body "Sale Back to School Sale Back to School Sale Back to School Sale Back to School…" at bounding box center [784, 328] width 1568 height 2466
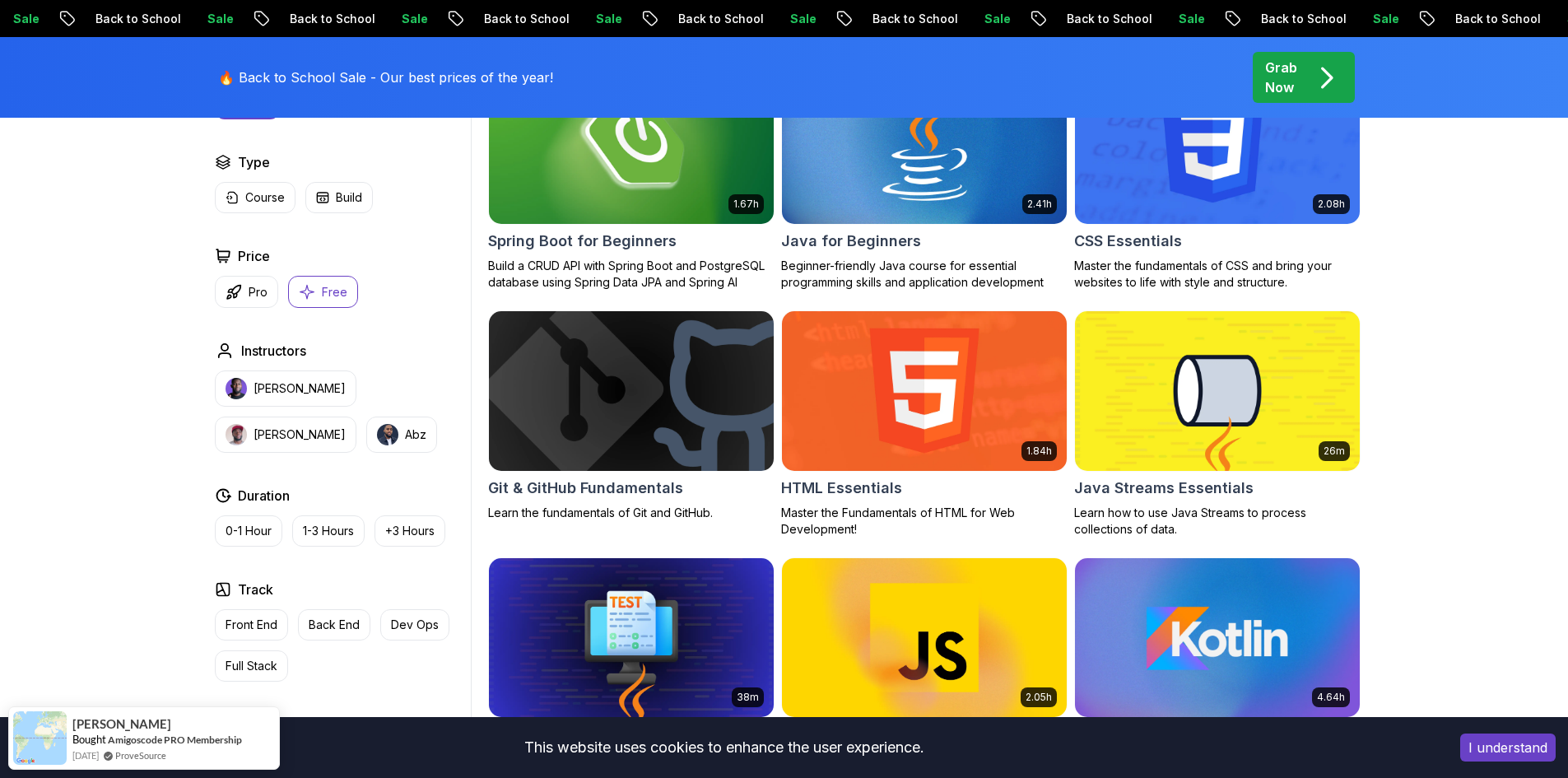
scroll to position [329, 0]
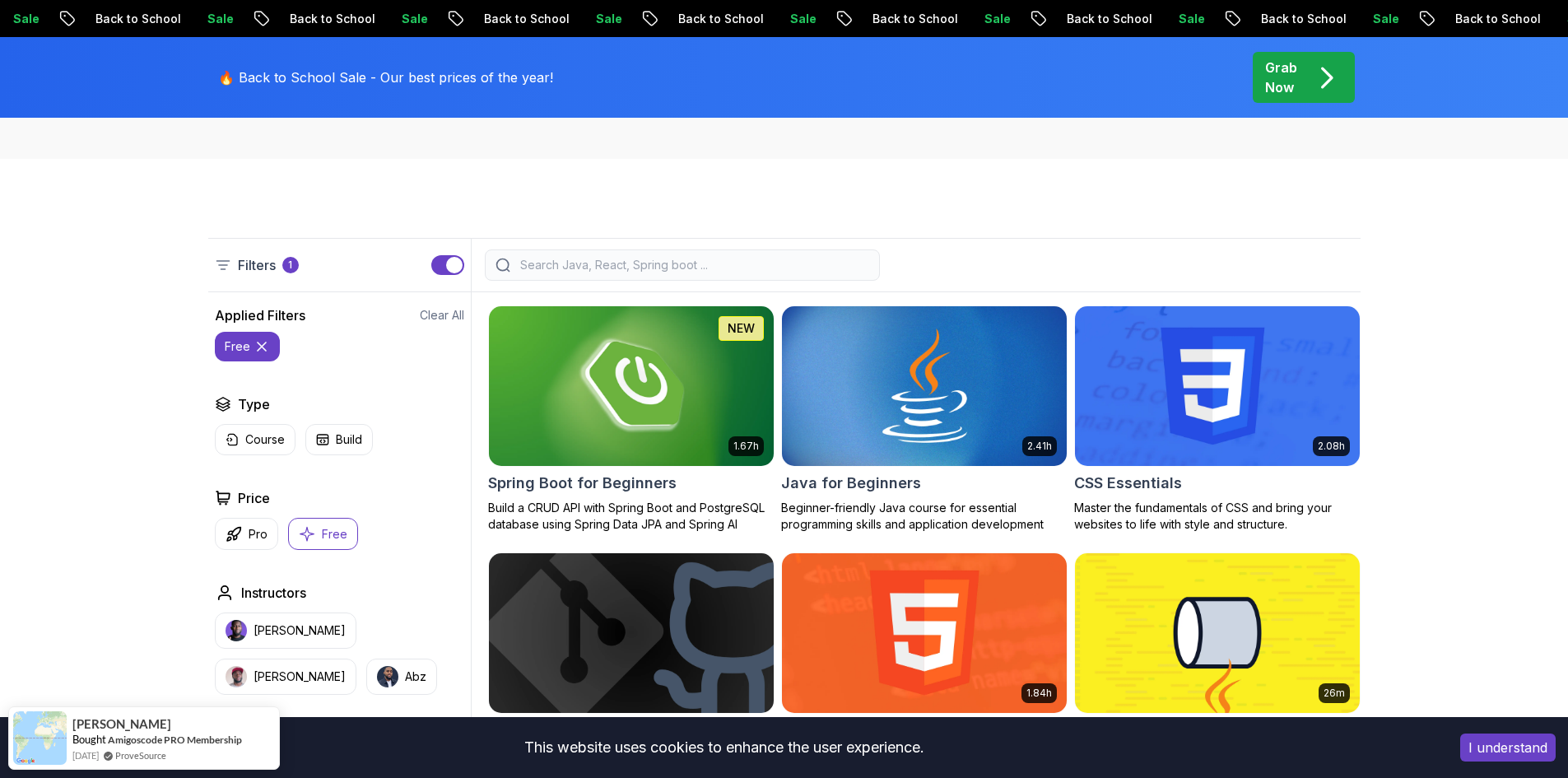
click at [644, 266] on input "search" at bounding box center [693, 265] width 353 height 17
click at [583, 198] on div "Filters 1 Filters 1 Applied Filters Clear All free Type Course Build Price Pro …" at bounding box center [784, 746] width 1568 height 1176
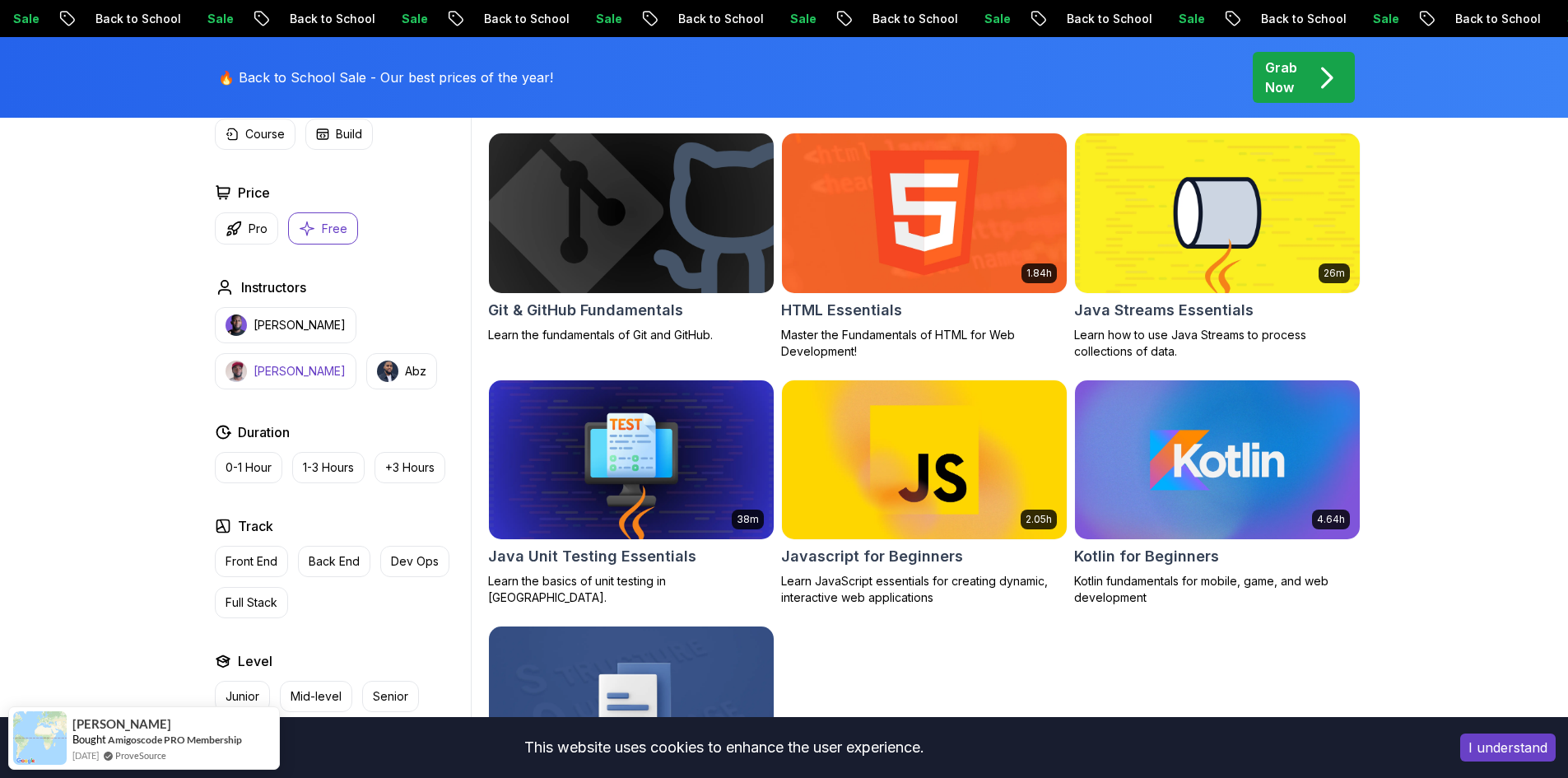
scroll to position [577, 0]
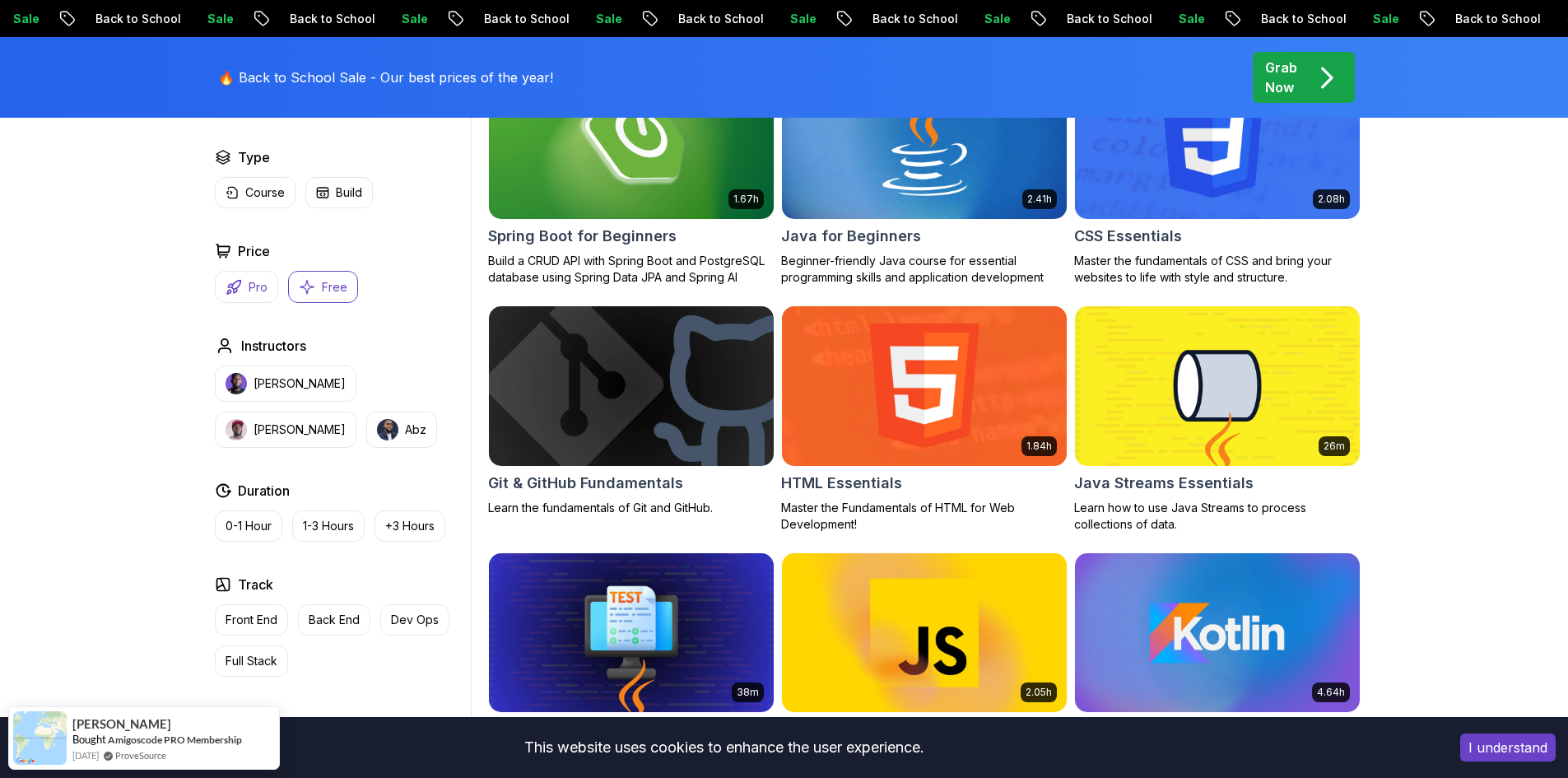
drag, startPoint x: 242, startPoint y: 287, endPoint x: 248, endPoint y: 295, distance: 10.0
click at [242, 287] on button "Pro" at bounding box center [246, 286] width 63 height 32
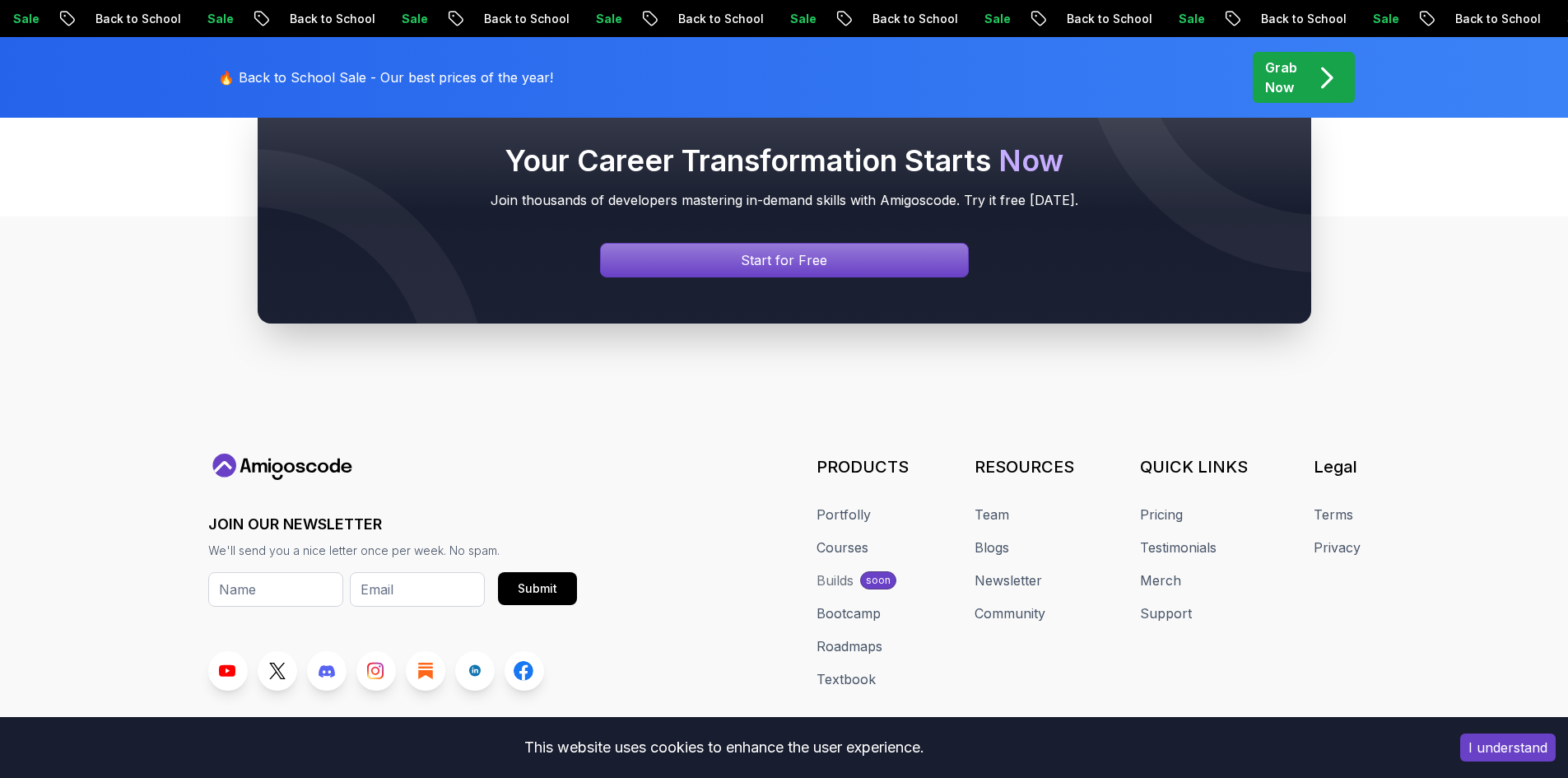
scroll to position [4115, 0]
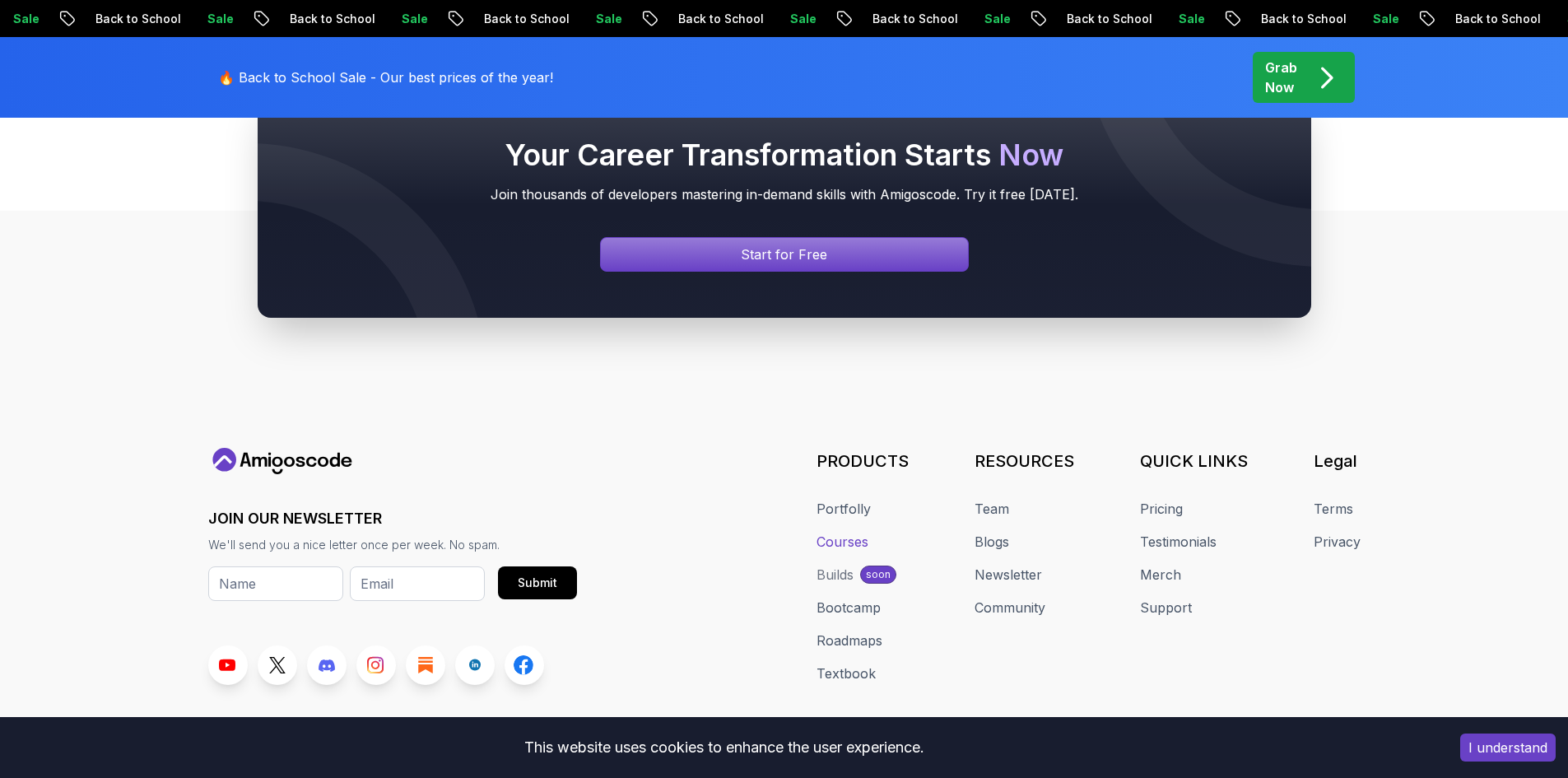
click at [860, 532] on link "Courses" at bounding box center [842, 541] width 52 height 20
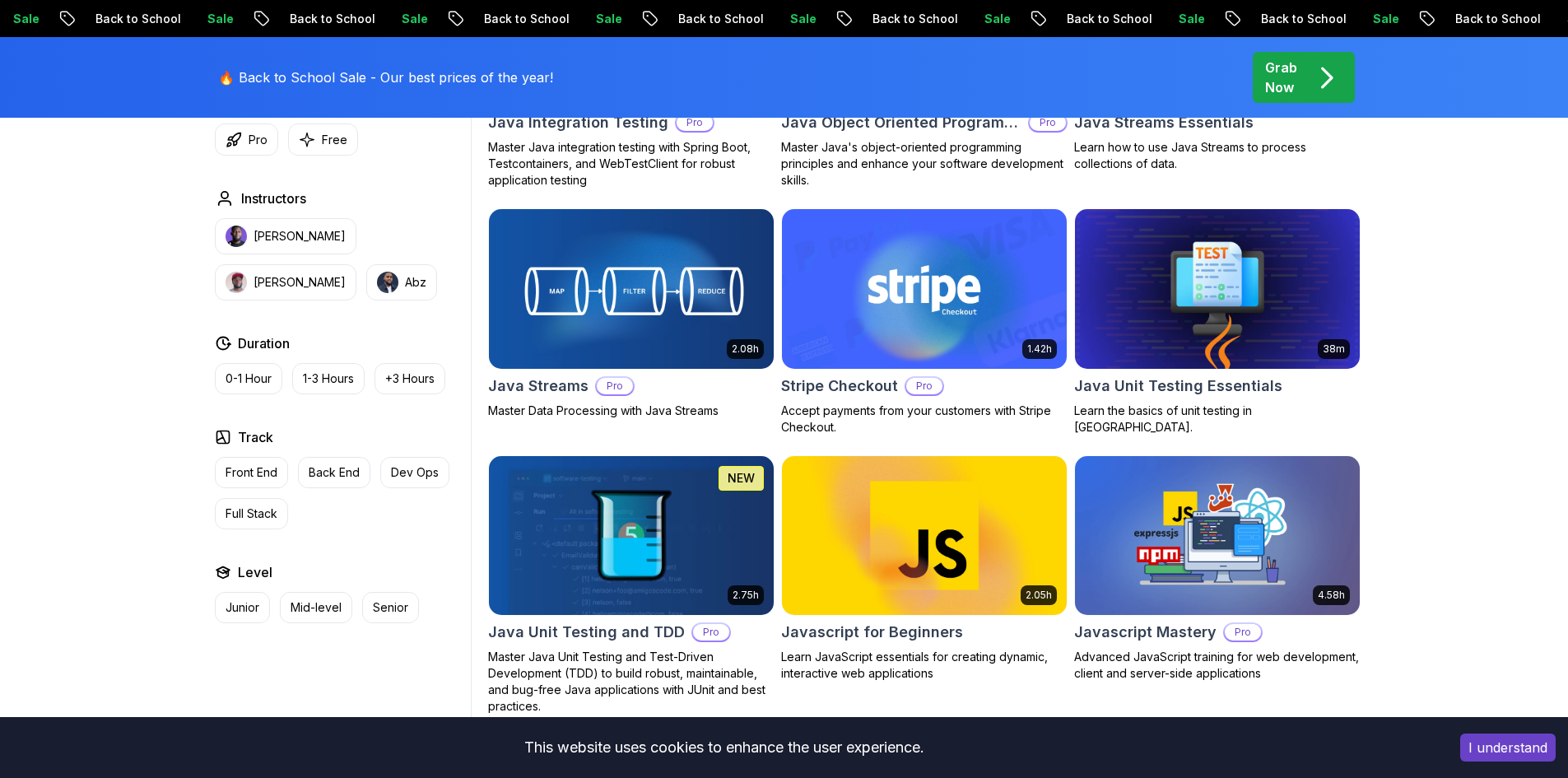
scroll to position [2551, 0]
